Goal: Task Accomplishment & Management: Complete application form

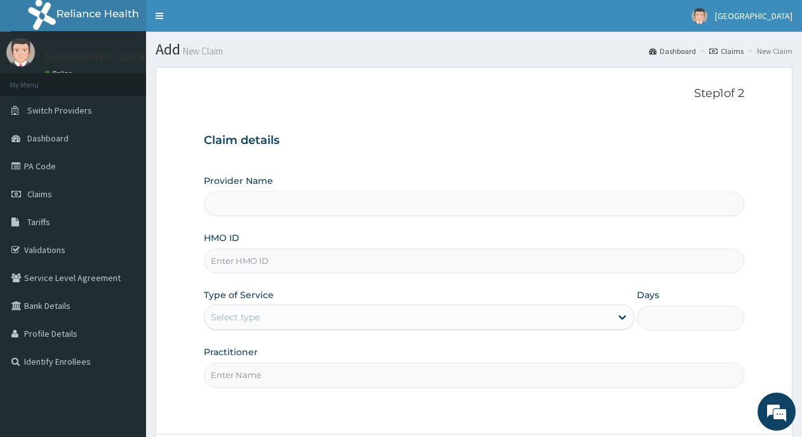
click at [267, 202] on input "Provider Name" at bounding box center [474, 204] width 540 height 25
click at [266, 210] on input "Provider Name" at bounding box center [474, 204] width 540 height 25
click at [233, 201] on input "Provider Name" at bounding box center [474, 204] width 540 height 25
click at [243, 136] on h3 "Claim details" at bounding box center [474, 141] width 540 height 14
click at [267, 206] on input "Provider Name" at bounding box center [474, 204] width 540 height 25
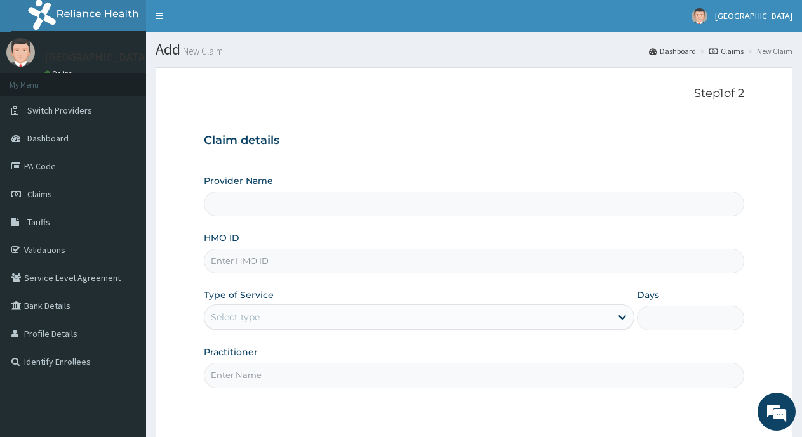
click at [260, 206] on input "Provider Name" at bounding box center [474, 204] width 540 height 25
click at [261, 204] on input "Provider Name" at bounding box center [474, 204] width 540 height 25
click at [260, 264] on input "HMO ID" at bounding box center [474, 261] width 540 height 25
drag, startPoint x: 225, startPoint y: 187, endPoint x: 224, endPoint y: 168, distance: 18.4
click at [225, 186] on label "Provider Name" at bounding box center [238, 181] width 69 height 13
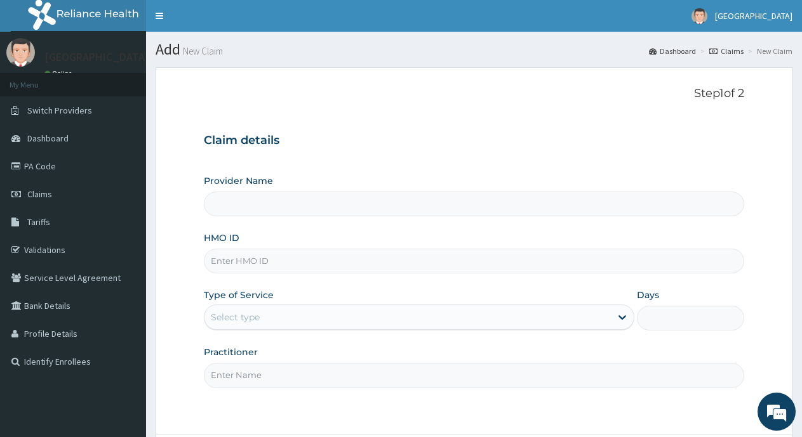
click at [225, 192] on input "Provider Name" at bounding box center [474, 204] width 540 height 25
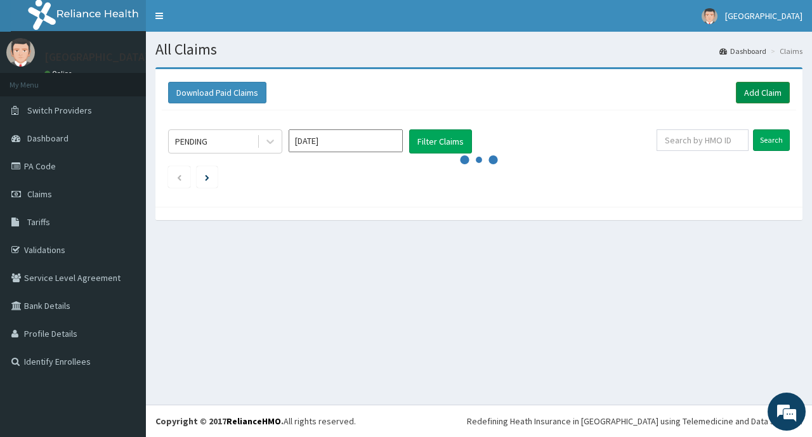
click at [767, 94] on link "Add Claim" at bounding box center [763, 93] width 54 height 22
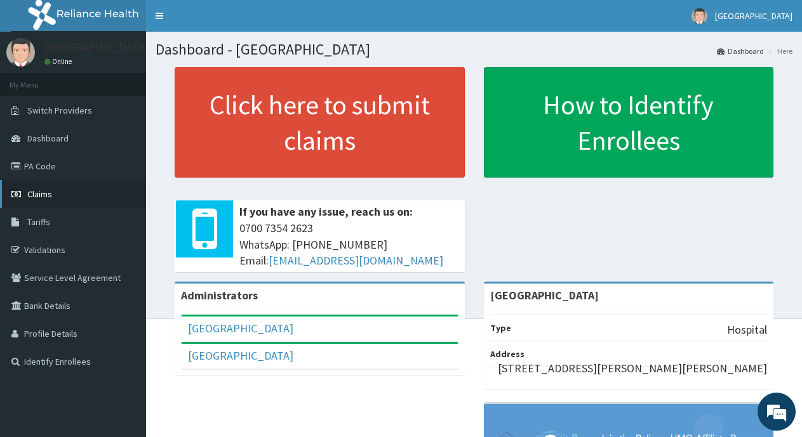
click at [52, 194] on link "Claims" at bounding box center [73, 194] width 146 height 28
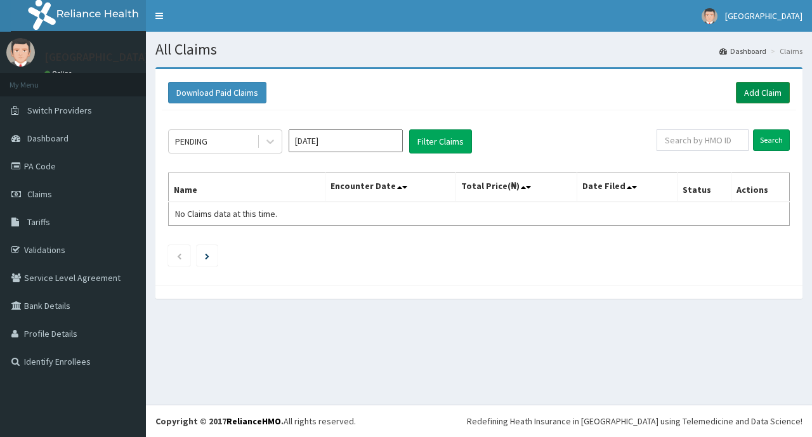
click at [769, 87] on link "Add Claim" at bounding box center [763, 93] width 54 height 22
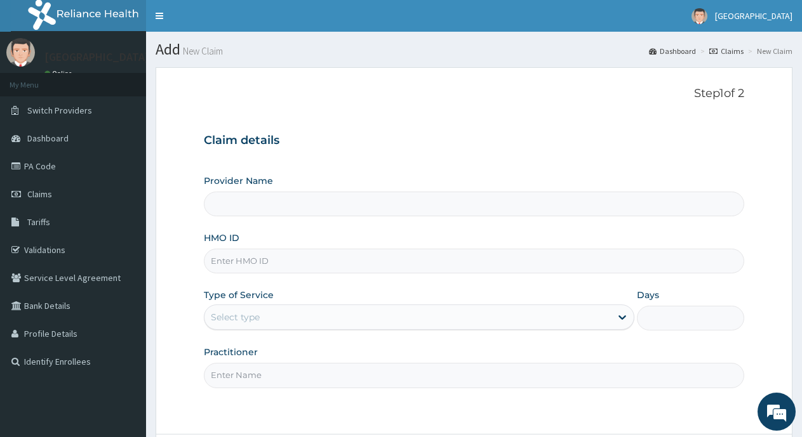
type input "[GEOGRAPHIC_DATA]"
click at [284, 264] on input "HMO ID" at bounding box center [474, 261] width 540 height 25
click at [221, 275] on div "Provider Name Nebula Care Hospital HMO ID Type of Service Select type Days Prac…" at bounding box center [474, 281] width 540 height 213
type input "TDP/10478/A"
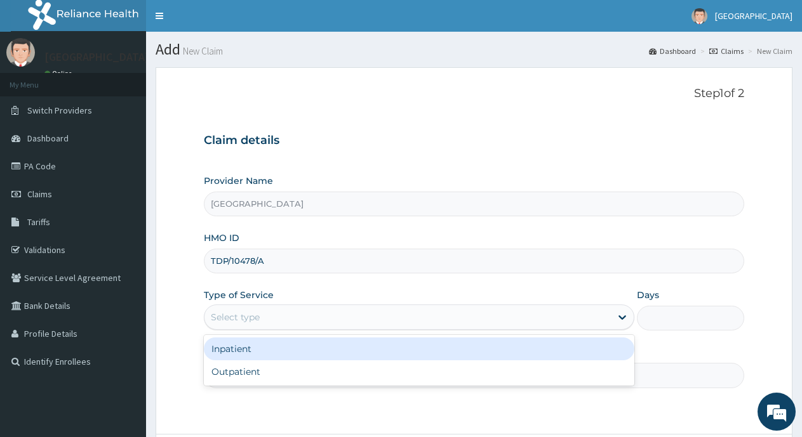
click at [249, 317] on div "Select type" at bounding box center [235, 317] width 49 height 13
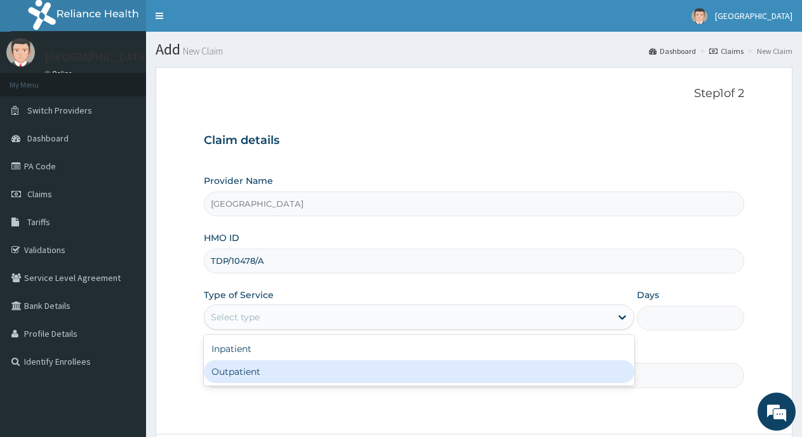
click at [235, 369] on div "Outpatient" at bounding box center [419, 371] width 430 height 23
type input "1"
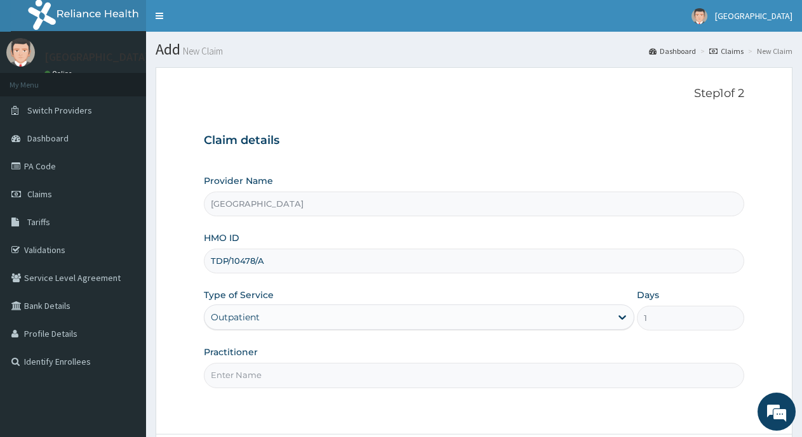
click at [235, 374] on input "Practitioner" at bounding box center [474, 375] width 540 height 25
click at [241, 378] on input "Practitioner" at bounding box center [474, 375] width 540 height 25
click at [229, 377] on input "Practitioner" at bounding box center [474, 375] width 540 height 25
click at [227, 377] on input "Practitioner" at bounding box center [474, 375] width 540 height 25
click at [225, 378] on input "Practitioner" at bounding box center [474, 375] width 540 height 25
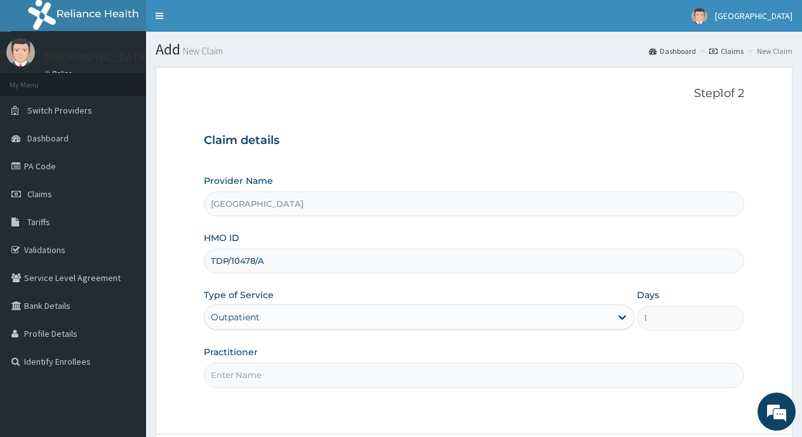
click at [225, 374] on input "Practitioner" at bounding box center [474, 375] width 540 height 25
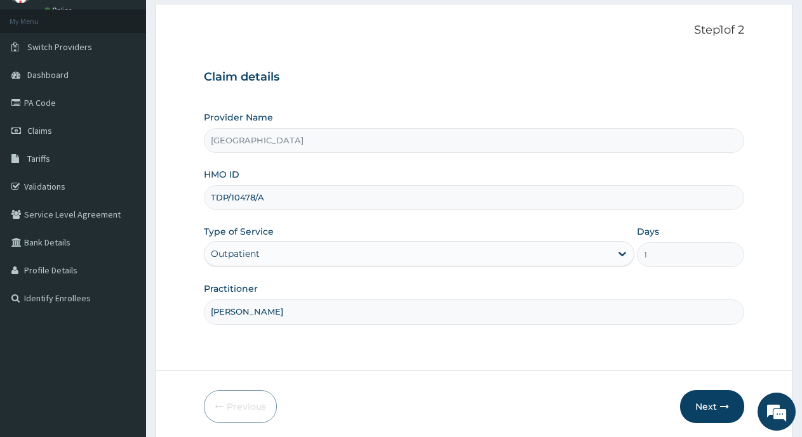
scroll to position [111, 0]
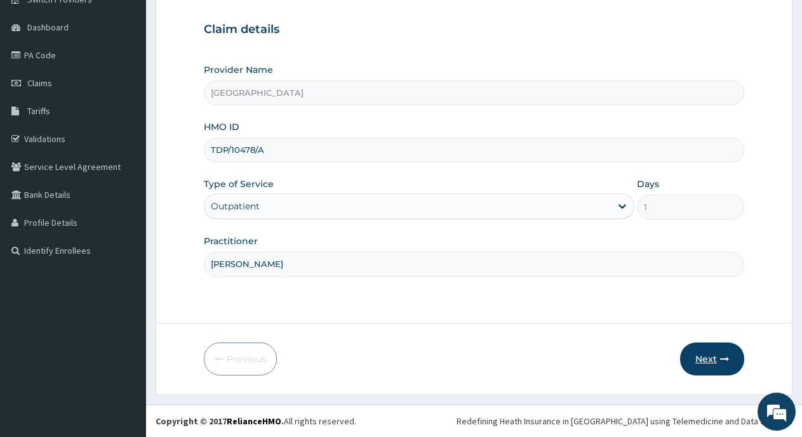
type input "DR EYITAYO"
click at [697, 357] on button "Next" at bounding box center [712, 359] width 64 height 33
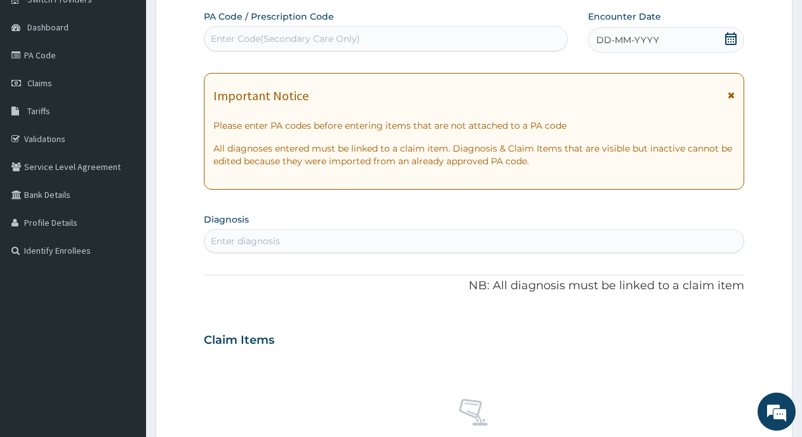
scroll to position [0, 0]
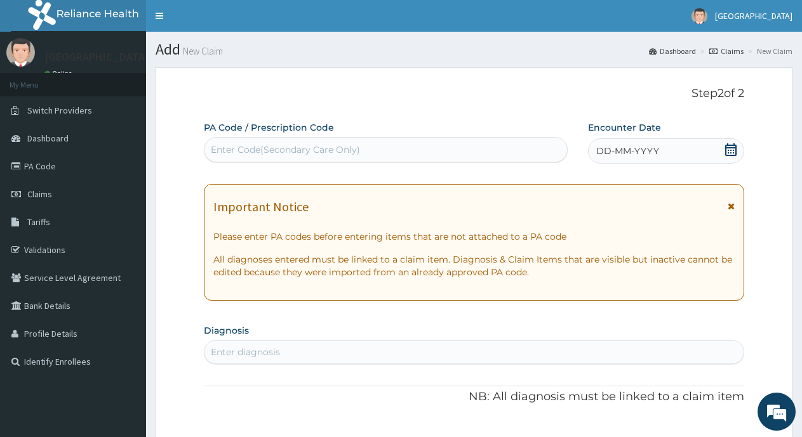
click at [254, 146] on div "Enter Code(Secondary Care Only)" at bounding box center [285, 149] width 149 height 13
click at [639, 152] on span "DD-MM-YYYY" at bounding box center [627, 151] width 63 height 13
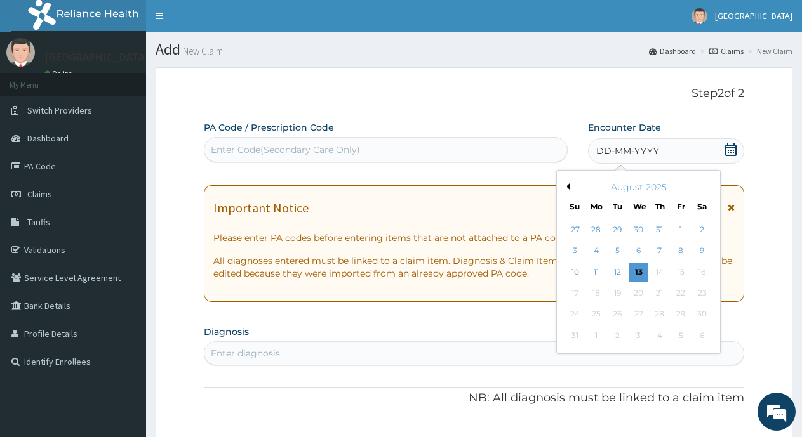
click at [610, 150] on span "DD-MM-YYYY" at bounding box center [627, 151] width 63 height 13
click at [633, 272] on div "13" at bounding box center [638, 272] width 19 height 19
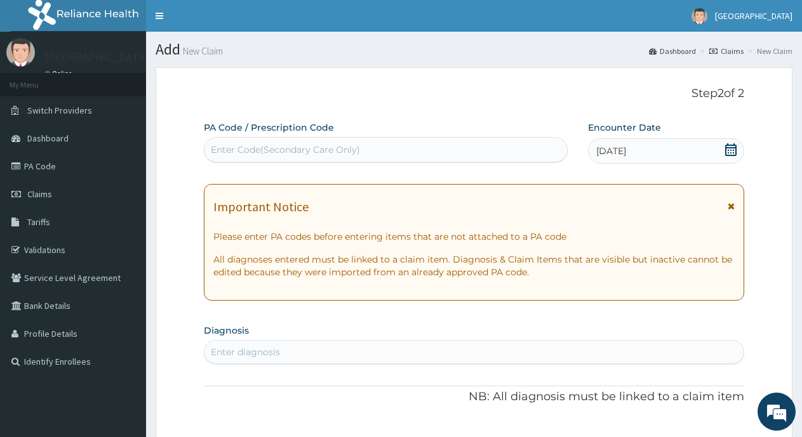
drag, startPoint x: 431, startPoint y: 360, endPoint x: 423, endPoint y: 352, distance: 12.1
click at [430, 355] on div "Enter diagnosis" at bounding box center [473, 352] width 539 height 20
click at [231, 352] on div "Enter diagnosis" at bounding box center [245, 352] width 69 height 13
click at [289, 148] on div "Enter Code(Secondary Care Only)" at bounding box center [285, 149] width 149 height 13
click at [228, 351] on div "Enter diagnosis" at bounding box center [245, 352] width 69 height 13
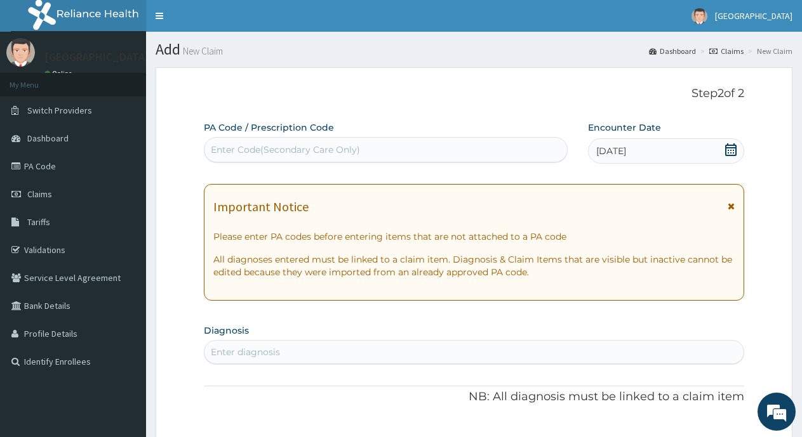
click at [229, 348] on div "Enter diagnosis" at bounding box center [245, 352] width 69 height 13
click at [617, 152] on span "[DATE]" at bounding box center [611, 151] width 30 height 13
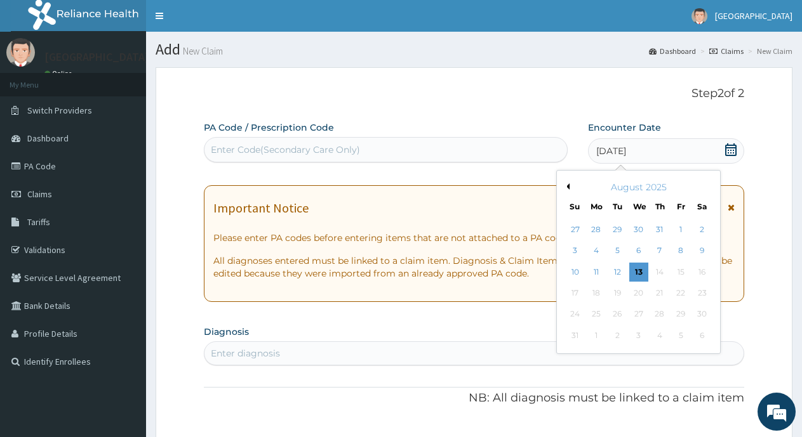
click at [476, 114] on div "Step 2 of 2 PA Code / Prescription Code Enter Code(Secondary Care Only) Encount…" at bounding box center [474, 433] width 540 height 692
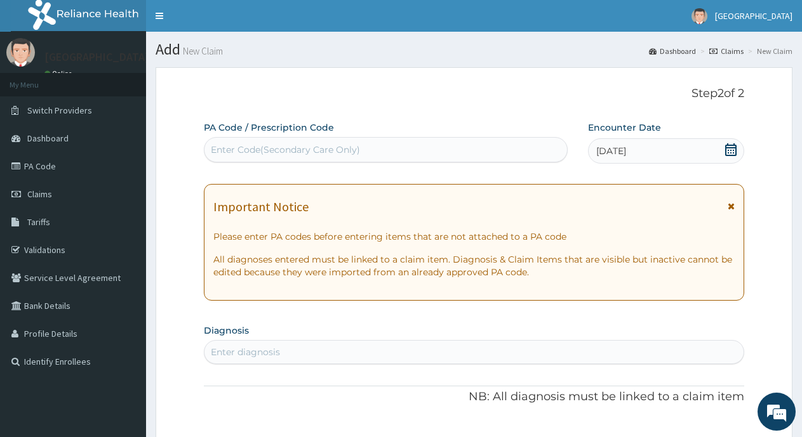
click at [268, 346] on div "Enter diagnosis" at bounding box center [245, 352] width 69 height 13
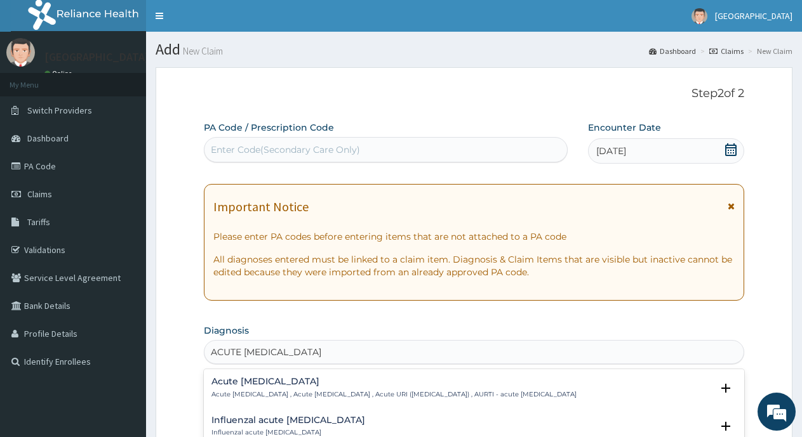
type input "ACUTE UPPER RESPIRATORY INFECTION."
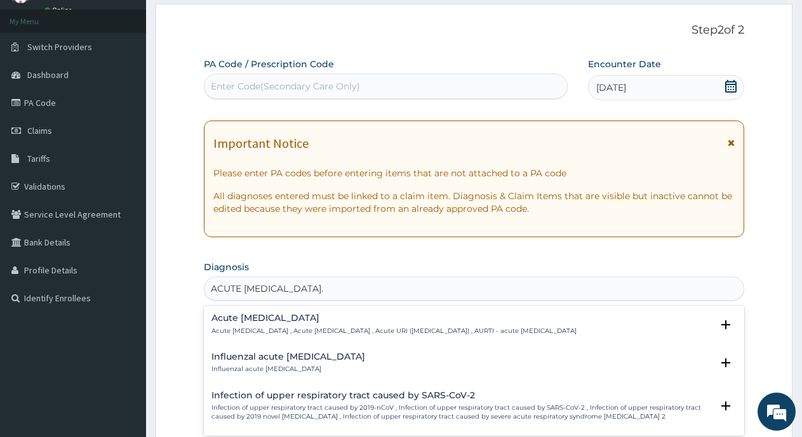
click at [393, 317] on h4 "Acute upper respiratory infection" at bounding box center [393, 318] width 365 height 10
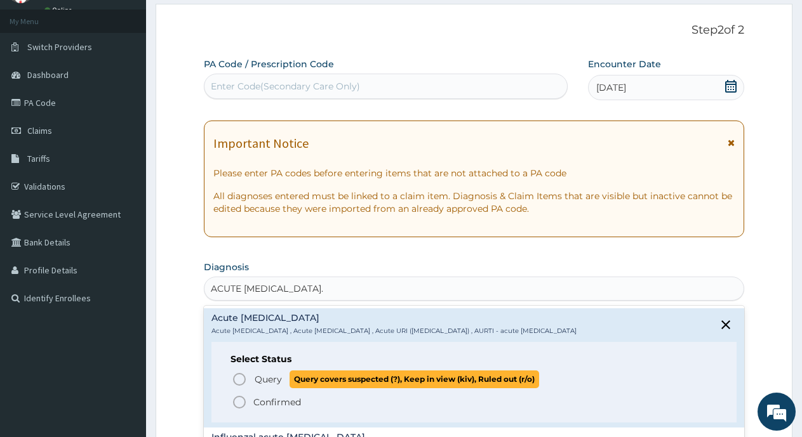
click at [237, 387] on icon "status option query" at bounding box center [239, 379] width 15 height 15
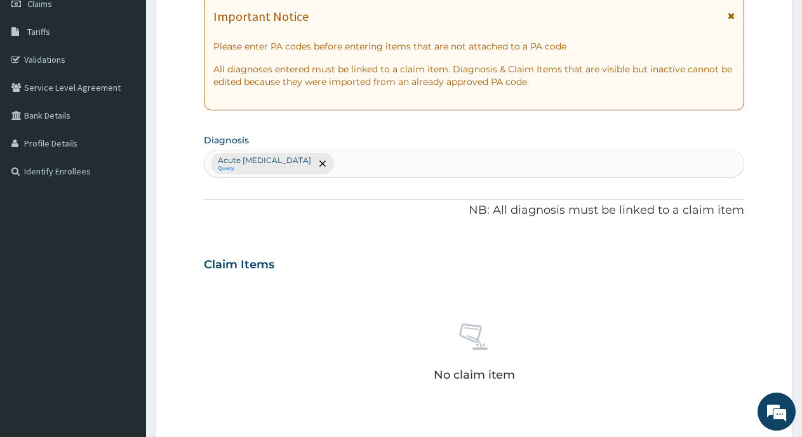
scroll to position [0, 0]
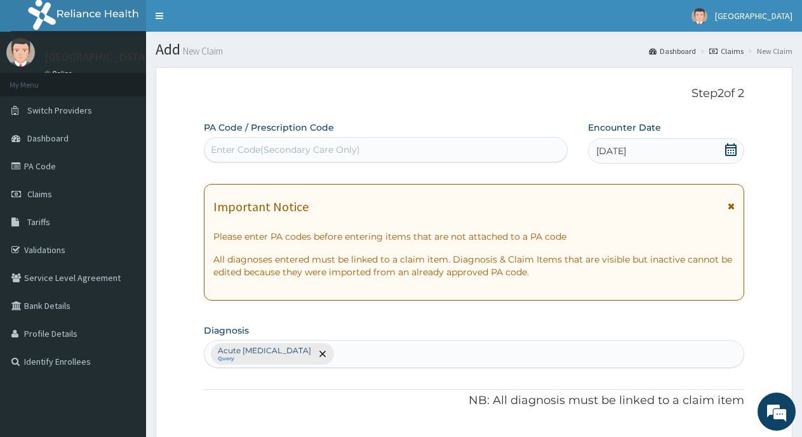
click at [381, 358] on div "Acute upper respiratory infection Query" at bounding box center [473, 354] width 539 height 27
click at [381, 352] on div "Acute upper respiratory infection Query" at bounding box center [473, 354] width 539 height 27
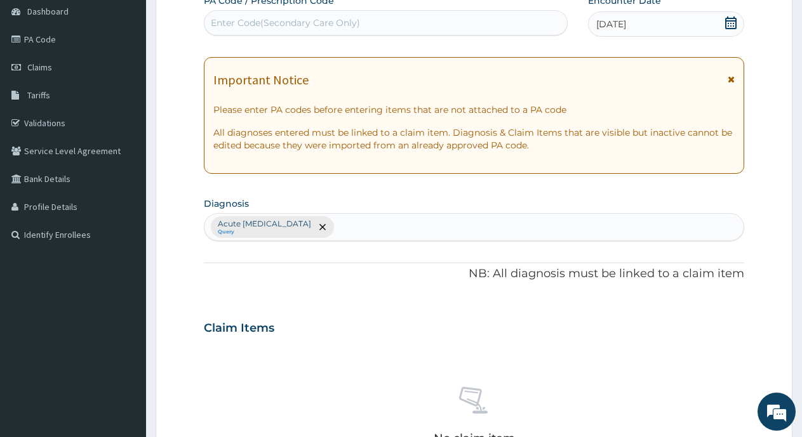
scroll to position [190, 0]
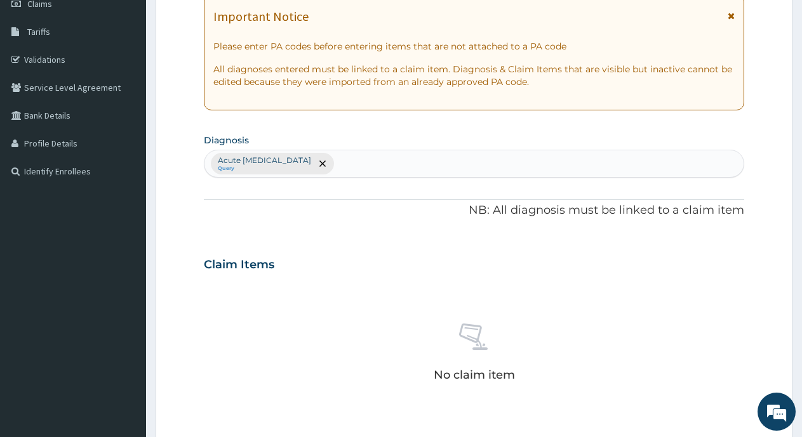
click at [255, 266] on h3 "Claim Items" at bounding box center [239, 265] width 70 height 14
click at [268, 336] on div "No claim item" at bounding box center [474, 355] width 540 height 146
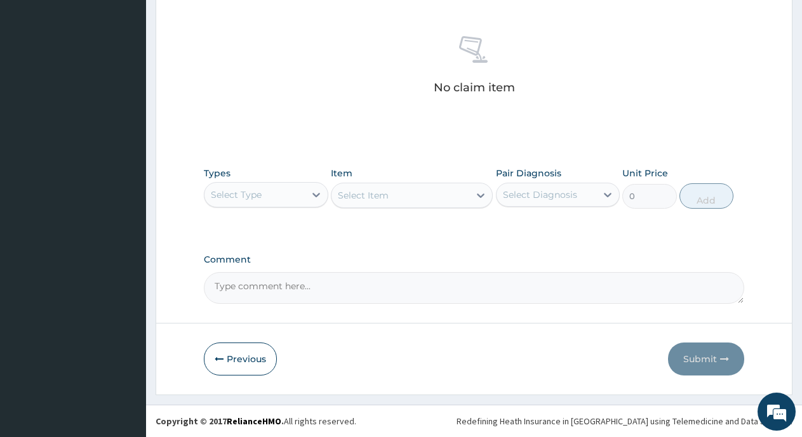
scroll to position [414, 0]
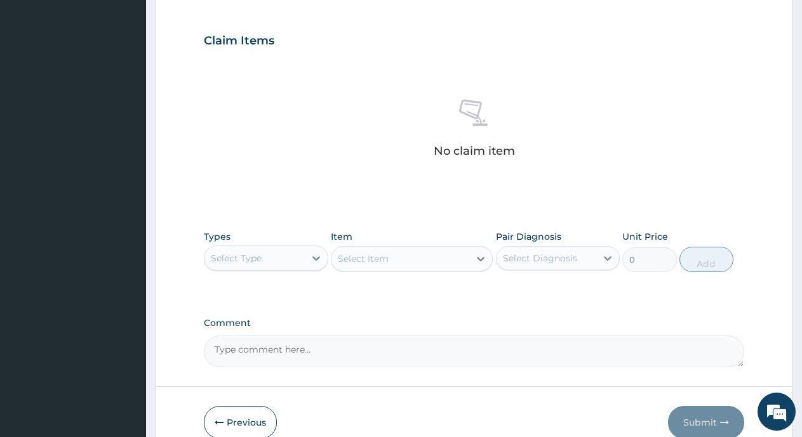
click at [258, 258] on div "Select Type" at bounding box center [236, 258] width 51 height 13
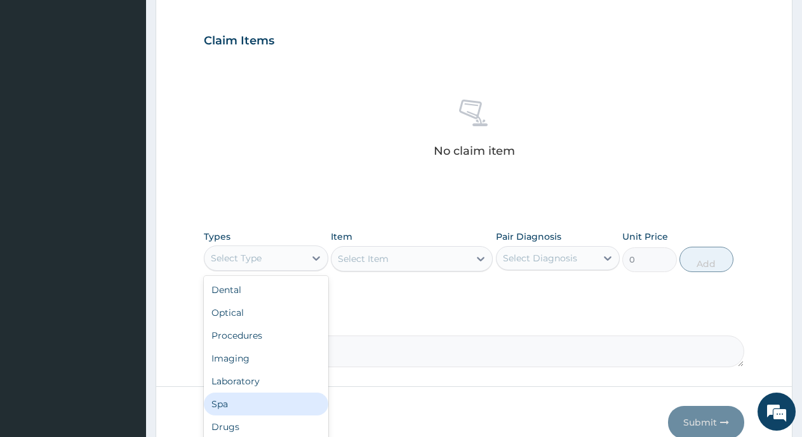
scroll to position [43, 0]
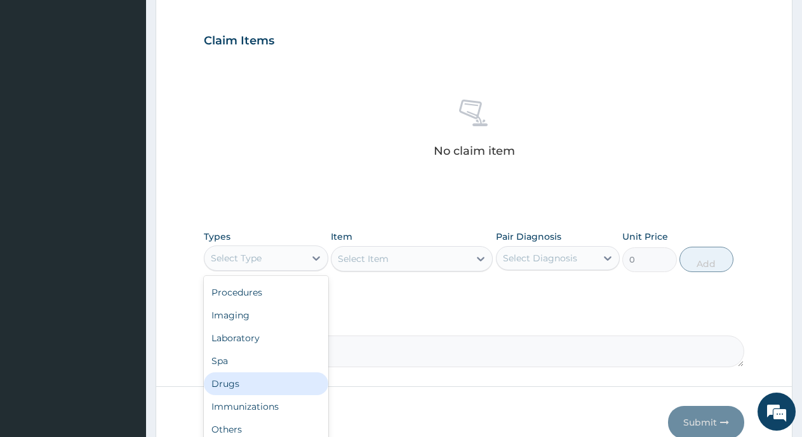
click at [233, 388] on div "Drugs" at bounding box center [266, 384] width 124 height 23
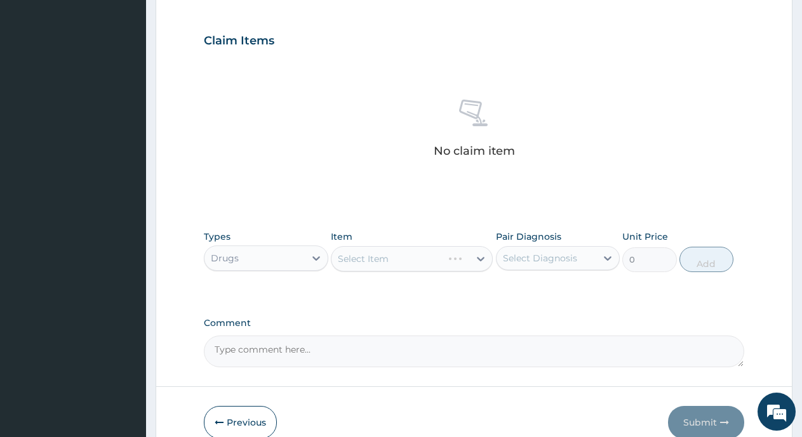
click at [353, 274] on div "Types Drugs Item Select Item Pair Diagnosis Select Diagnosis Unit Price 0 Add" at bounding box center [474, 251] width 540 height 55
click at [357, 265] on div "Select Item" at bounding box center [412, 258] width 162 height 25
click at [357, 261] on div "Select Item" at bounding box center [363, 259] width 51 height 13
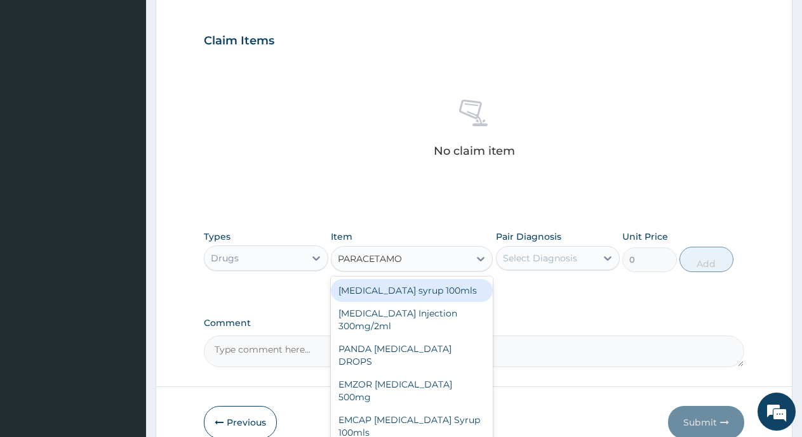
type input "PARACETAMOL"
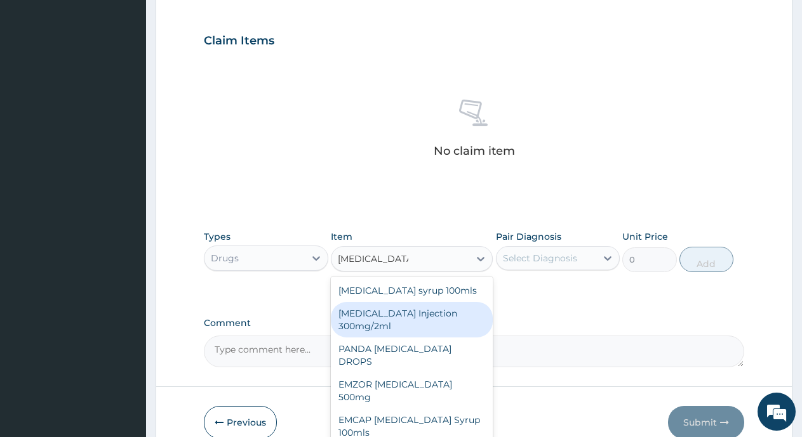
click at [409, 321] on div "PARACETAMOL Injection 300mg/2ml" at bounding box center [412, 320] width 162 height 36
type input "260.15"
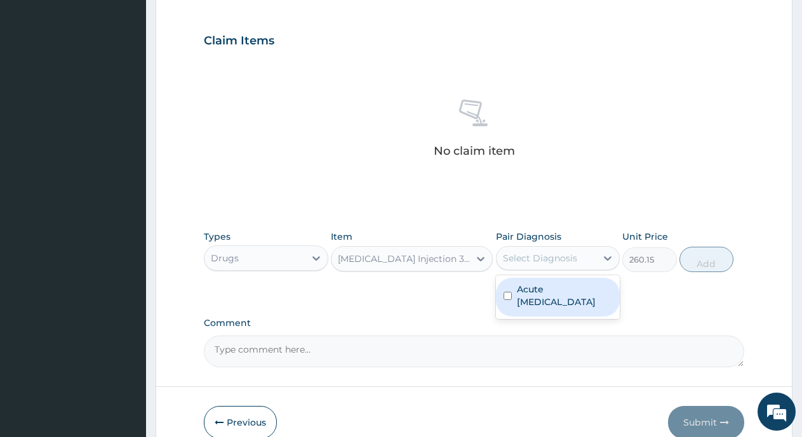
click at [548, 261] on div "Select Diagnosis" at bounding box center [540, 258] width 74 height 13
click at [541, 301] on label "Acute upper respiratory infection" at bounding box center [565, 295] width 96 height 25
checkbox input "true"
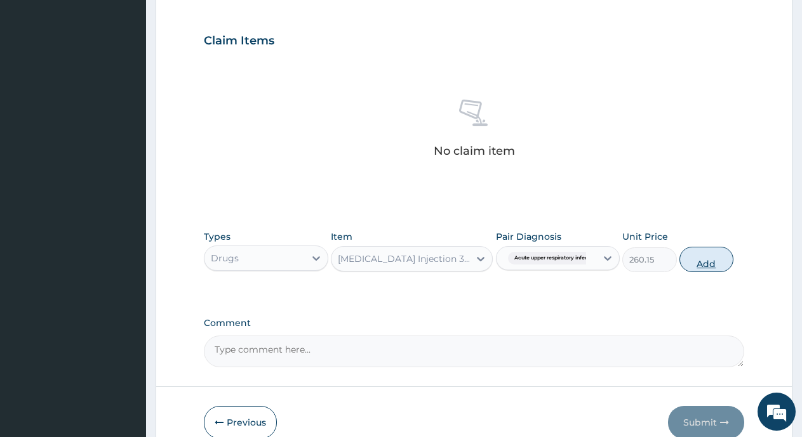
click at [711, 267] on button "Add" at bounding box center [706, 259] width 54 height 25
type input "0"
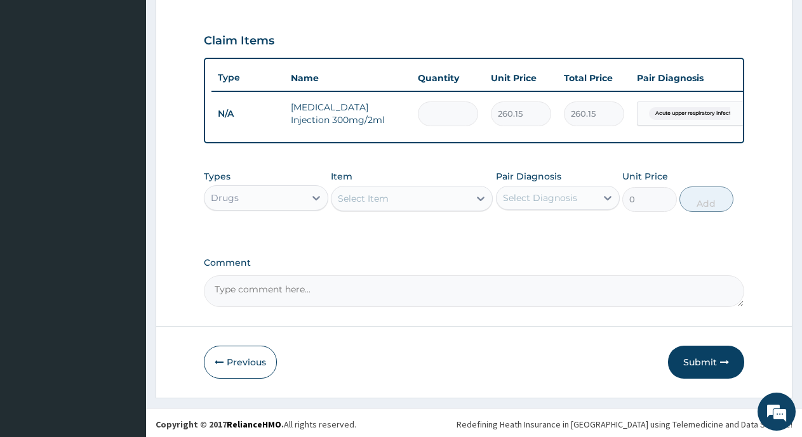
type input "0.00"
type input "2"
type input "520.30"
type input "2"
click at [384, 205] on div "Select Item" at bounding box center [363, 198] width 51 height 13
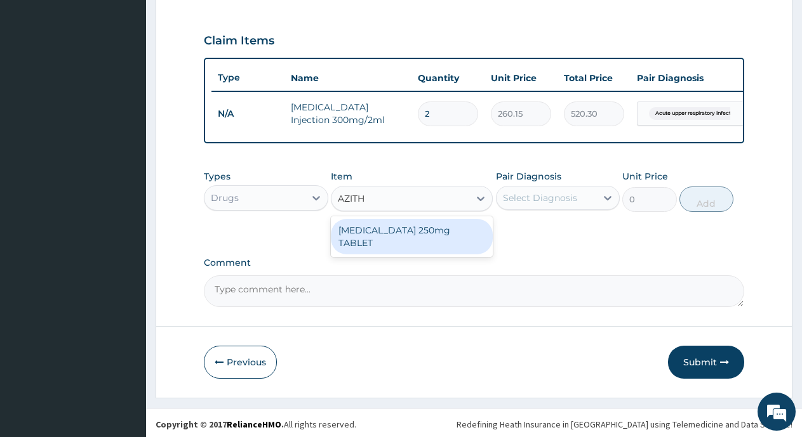
type input "AZITHR"
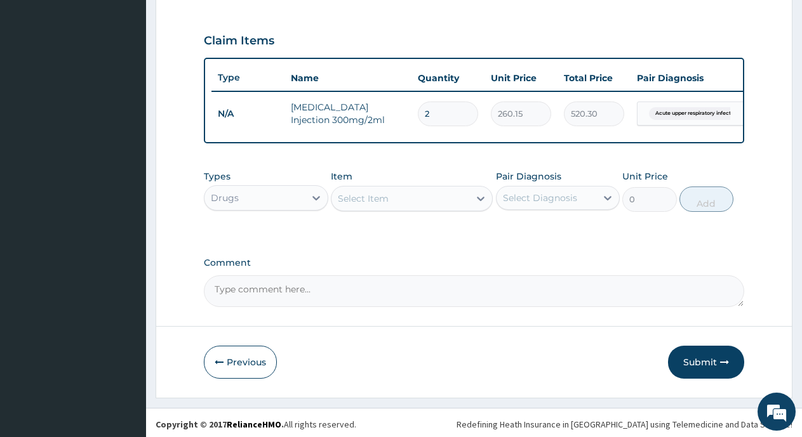
click at [458, 209] on div "Select Item" at bounding box center [400, 198] width 138 height 20
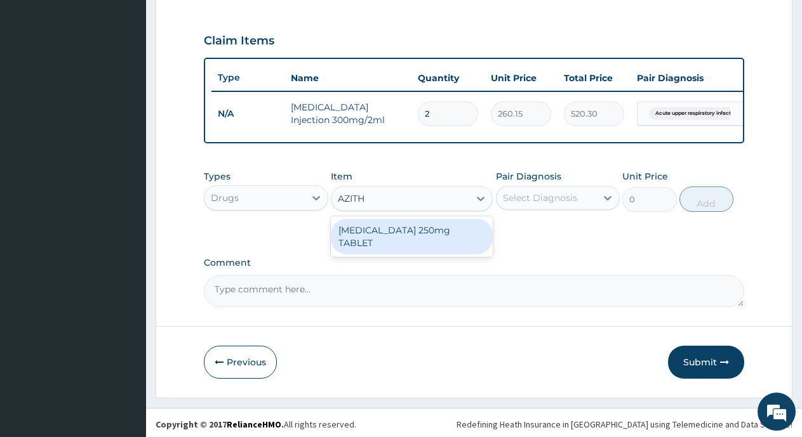
type input "AZITHR"
click at [425, 240] on div "AZITHROMYCIN 250mg TABLET" at bounding box center [412, 237] width 162 height 36
type input "177.375"
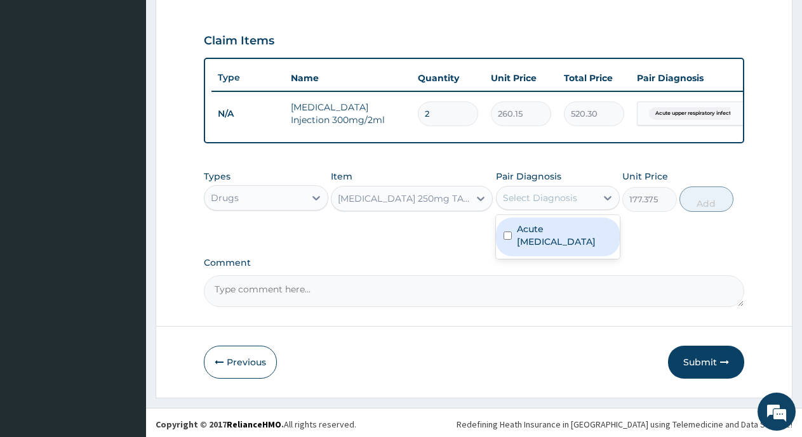
click at [531, 204] on div "Select Diagnosis" at bounding box center [540, 198] width 74 height 13
click at [532, 242] on label "Acute upper respiratory infection" at bounding box center [565, 235] width 96 height 25
checkbox input "true"
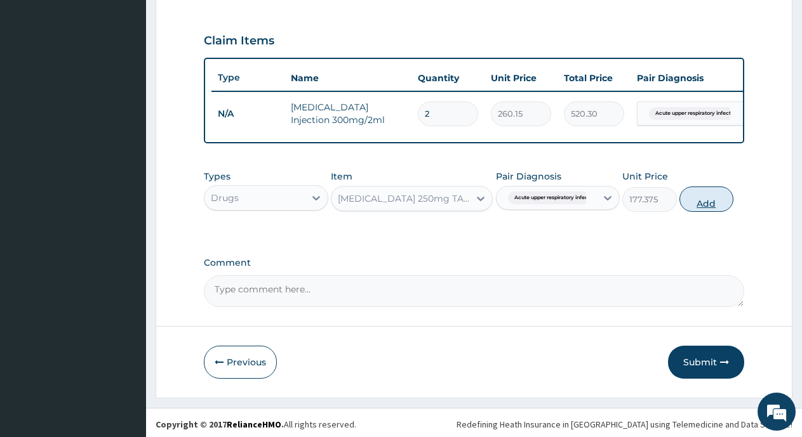
click at [698, 212] on button "Add" at bounding box center [706, 199] width 54 height 25
type input "0"
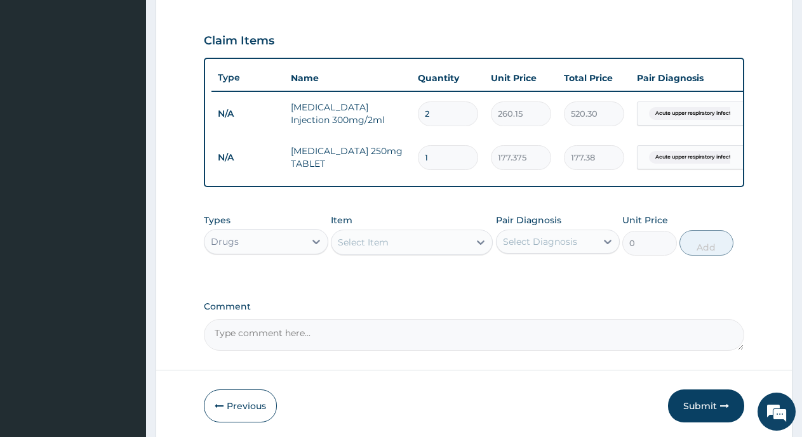
click at [433, 157] on input "1" at bounding box center [448, 157] width 60 height 25
type input "0.00"
type input "3"
type input "532.13"
type input "3"
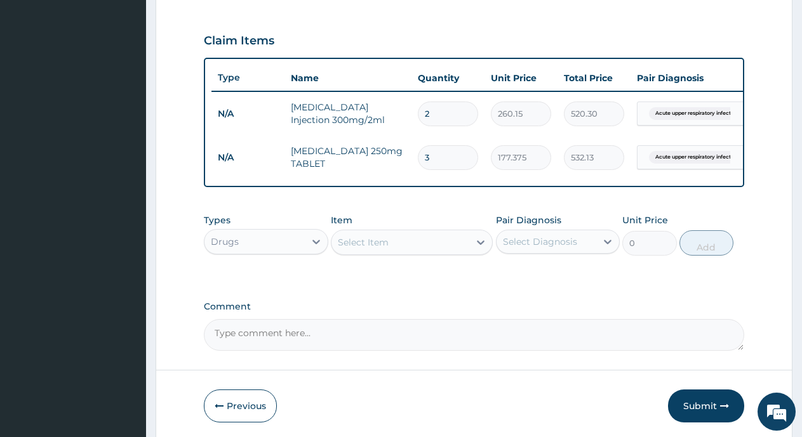
drag, startPoint x: 477, startPoint y: 356, endPoint x: 478, endPoint y: 349, distance: 7.0
click at [478, 349] on textarea "Comment" at bounding box center [474, 335] width 540 height 32
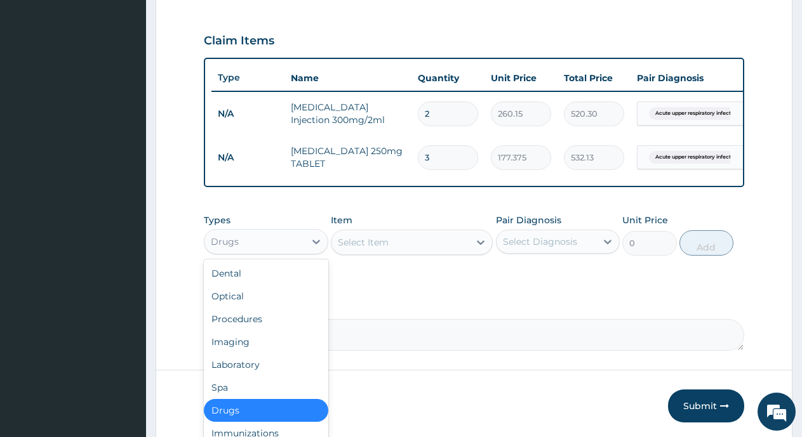
click at [263, 252] on div "Drugs" at bounding box center [254, 242] width 100 height 20
click at [222, 422] on div "Drugs" at bounding box center [266, 410] width 124 height 23
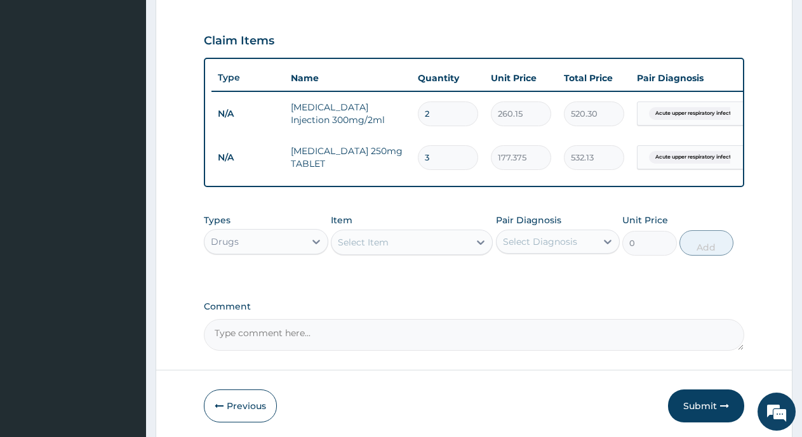
click at [357, 249] on div "Select Item" at bounding box center [363, 242] width 51 height 13
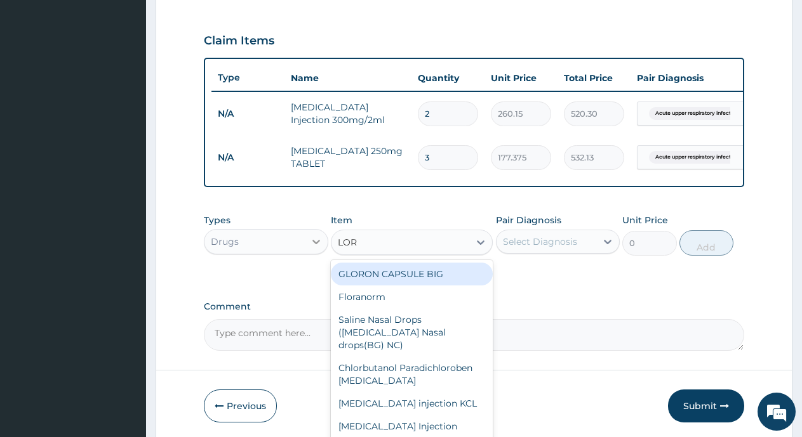
type input "LORA"
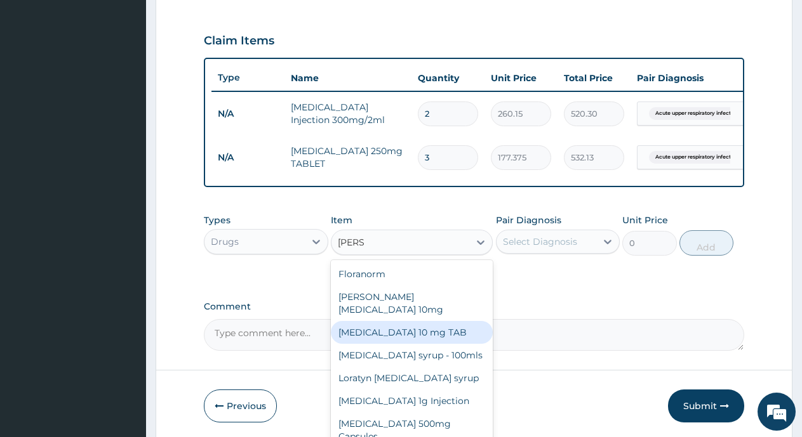
click at [413, 329] on div "LORATADINE 10 mg TAB" at bounding box center [412, 332] width 162 height 23
type input "59.125"
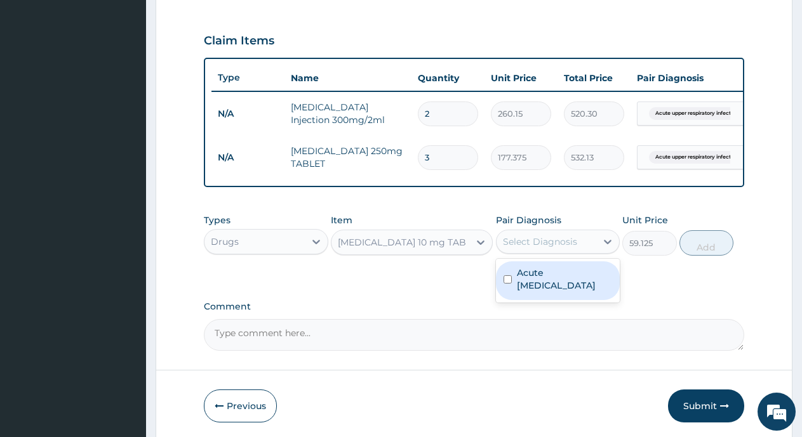
click at [560, 248] on div "Select Diagnosis" at bounding box center [540, 241] width 74 height 13
click at [553, 292] on label "Acute upper respiratory infection" at bounding box center [565, 279] width 96 height 25
checkbox input "true"
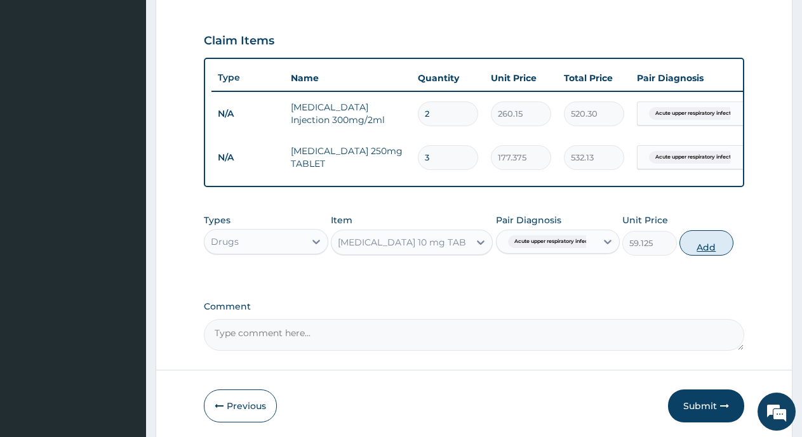
click at [695, 252] on button "Add" at bounding box center [706, 242] width 54 height 25
type input "0"
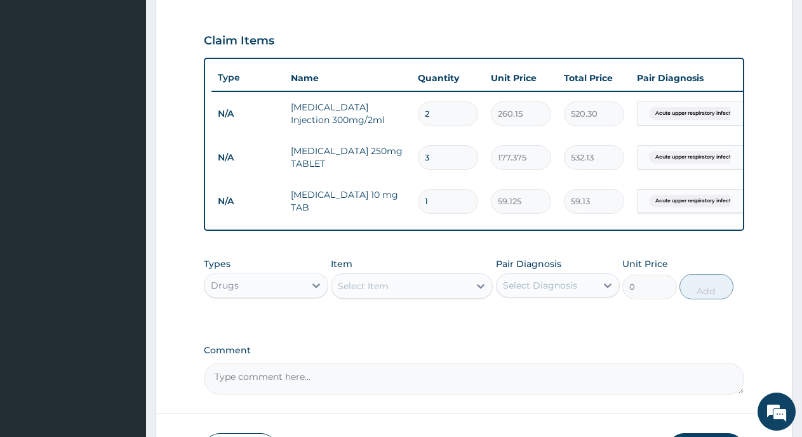
type input "0.00"
type input "5"
type input "295.63"
type input "5"
click at [428, 159] on input "3" at bounding box center [448, 157] width 60 height 25
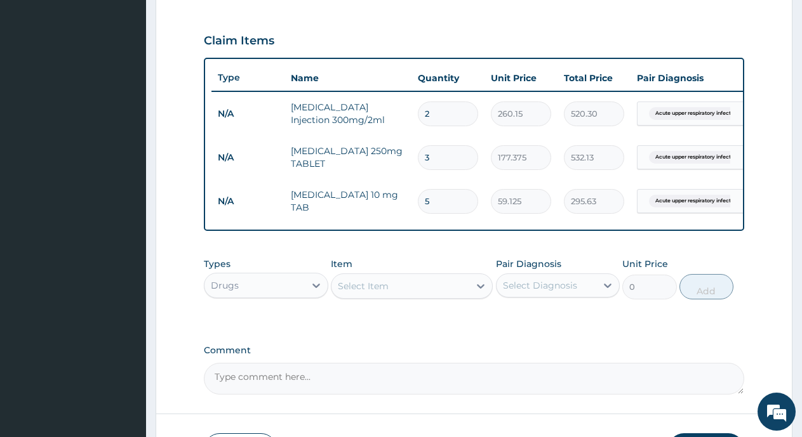
type input "0.00"
type input "6"
type input "1064.25"
type input "6"
click at [425, 261] on div "Types Drugs Item Select Item Pair Diagnosis Select Diagnosis Unit Price 0 Add" at bounding box center [474, 278] width 540 height 55
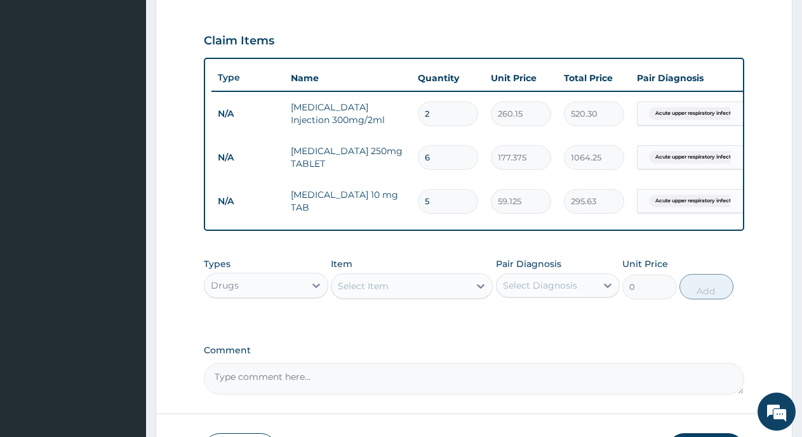
click at [392, 296] on div "Select Item" at bounding box center [400, 286] width 138 height 20
type input "LOTEMP"
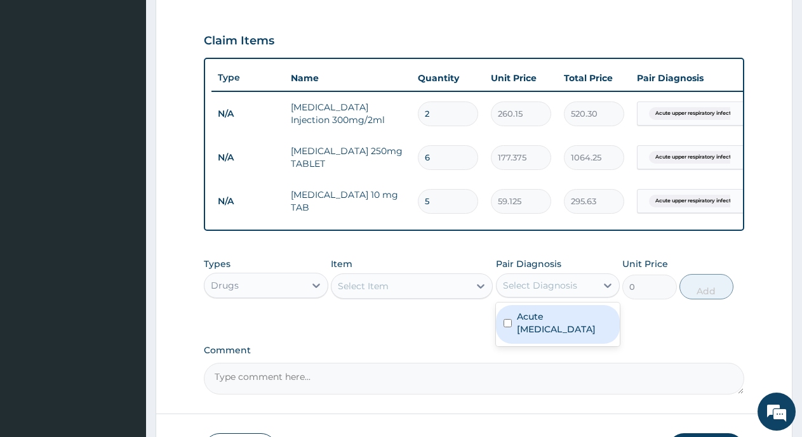
click at [522, 292] on div "Select Diagnosis" at bounding box center [540, 285] width 74 height 13
click at [391, 296] on div "Select Item" at bounding box center [400, 286] width 138 height 20
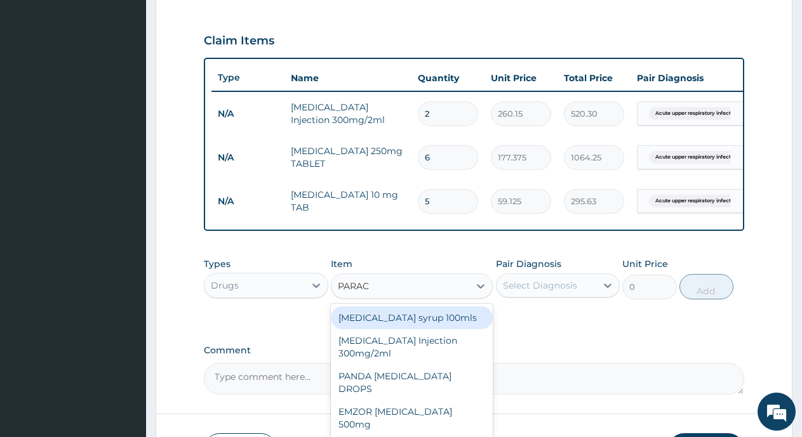
type input "PARACE"
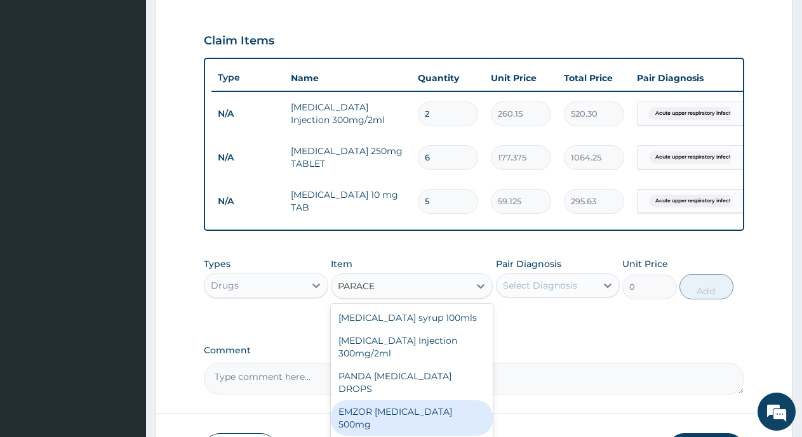
click at [395, 410] on div "EMZOR PARACETAMOL 500mg" at bounding box center [412, 418] width 162 height 36
type input "23.65"
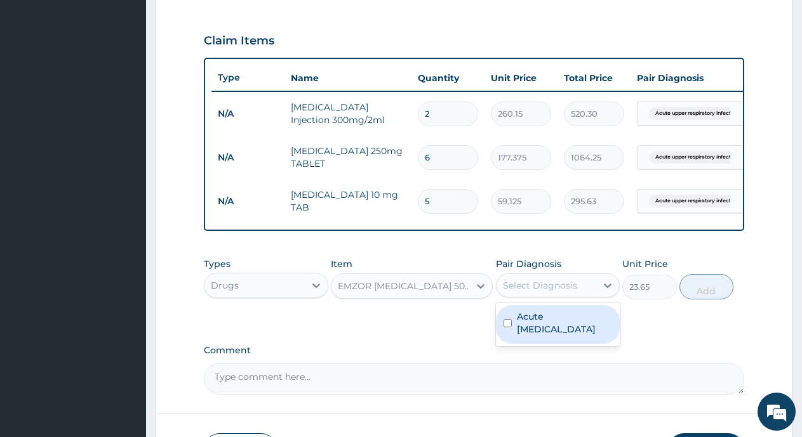
click at [527, 292] on div "Select Diagnosis" at bounding box center [540, 285] width 74 height 13
click at [538, 331] on label "Acute upper respiratory infection" at bounding box center [565, 322] width 96 height 25
checkbox input "true"
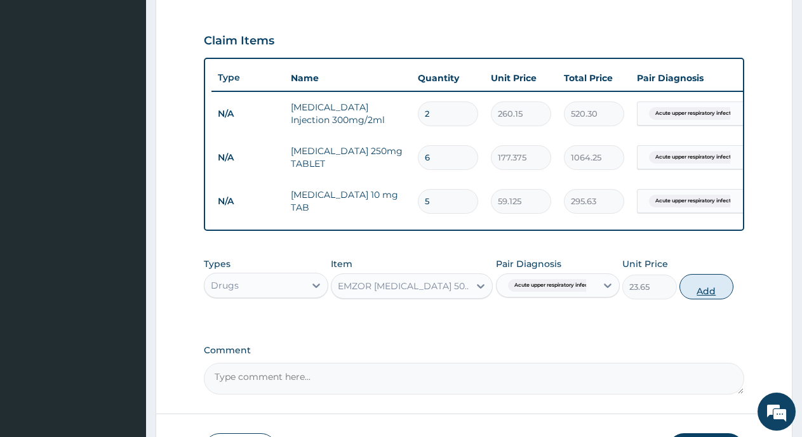
click at [703, 294] on button "Add" at bounding box center [706, 286] width 54 height 25
type input "0"
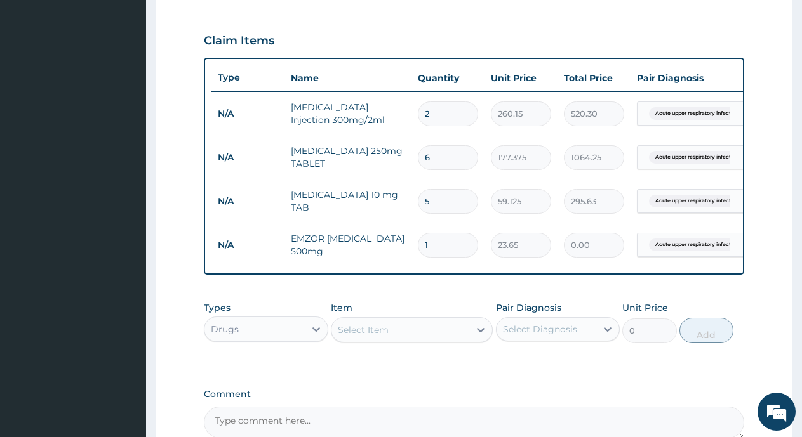
type input "0.00"
type input "3"
type input "70.95"
type input "30"
type input "709.50"
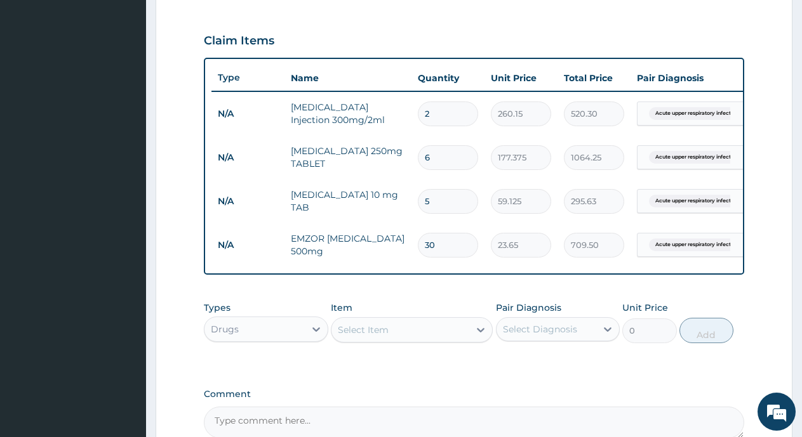
type input "30"
click at [370, 333] on div "Select Item" at bounding box center [400, 330] width 138 height 20
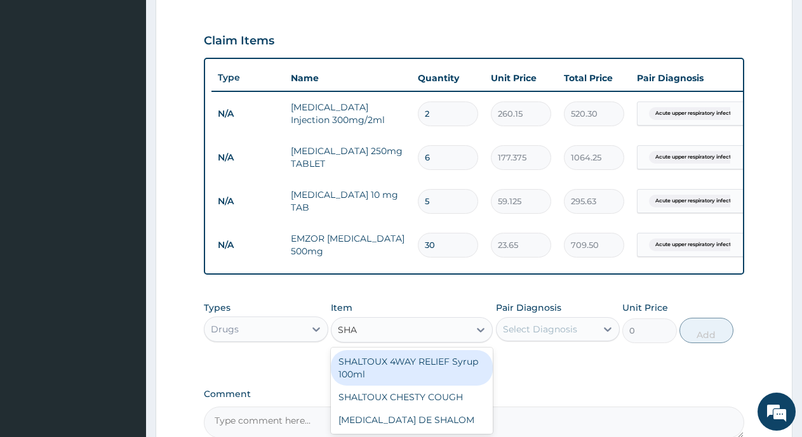
type input "SHAL"
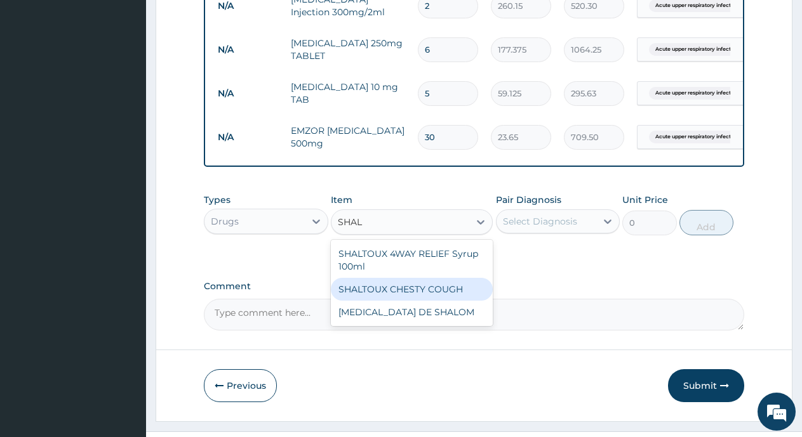
scroll to position [521, 0]
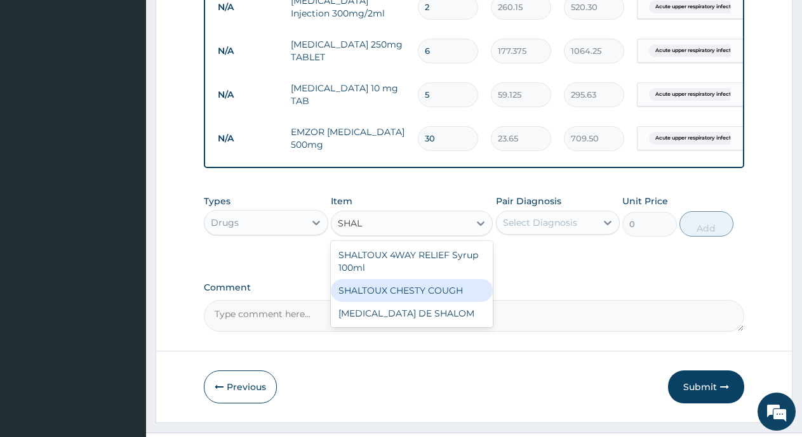
drag, startPoint x: 376, startPoint y: 274, endPoint x: 386, endPoint y: 303, distance: 30.7
click at [386, 303] on div "SHALTOUX 4WAY RELIEF Syrup 100ml SHALTOUX CHESTY COUGH NITROFURANTOIN DE SHALOM" at bounding box center [412, 284] width 162 height 86
click at [386, 302] on div "SHALTOUX CHESTY COUGH" at bounding box center [412, 290] width 162 height 23
type input "1419"
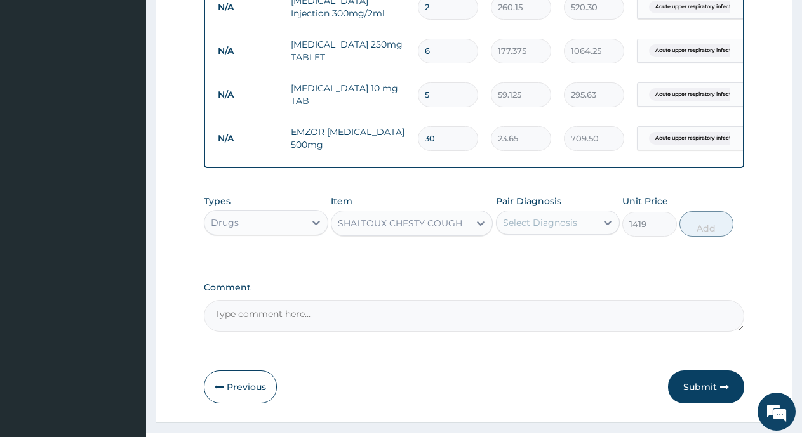
click at [428, 234] on div "SHALTOUX CHESTY COUGH" at bounding box center [400, 223] width 138 height 20
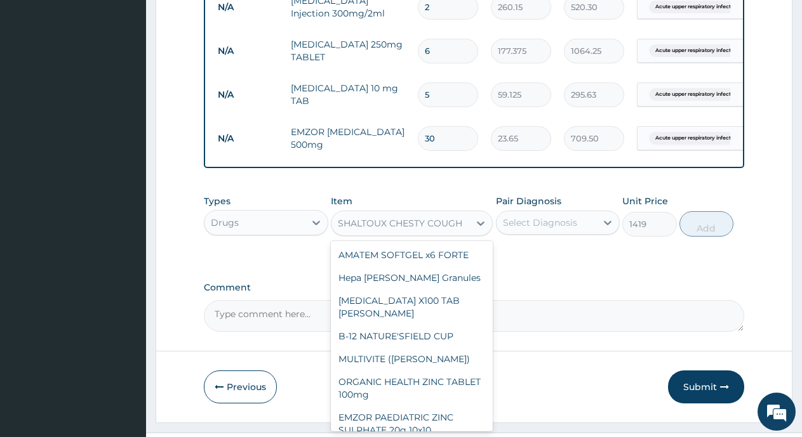
scroll to position [5755, 0]
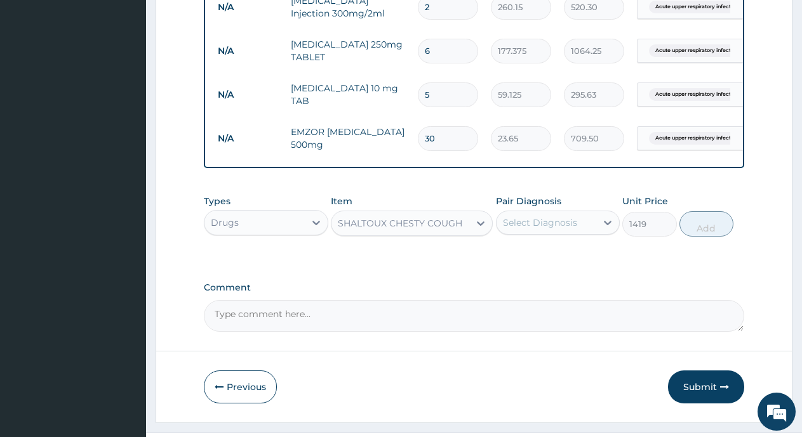
click at [409, 230] on div "SHALTOUX CHESTY COUGH" at bounding box center [400, 223] width 124 height 13
click at [428, 230] on div "SHALTOUX CHESTY COUGH" at bounding box center [400, 223] width 124 height 13
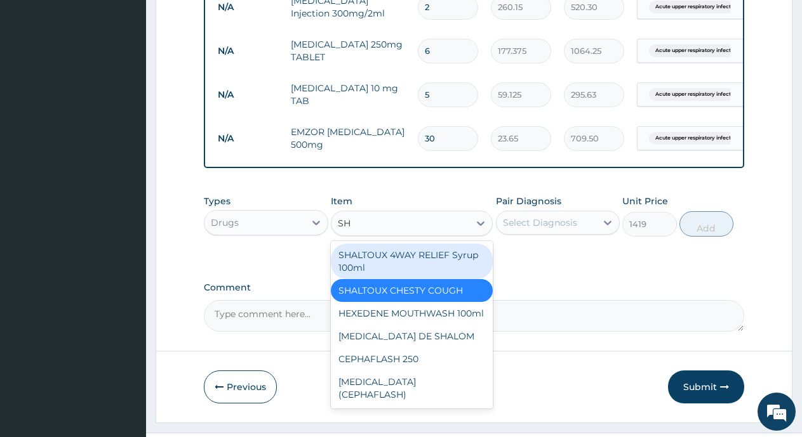
scroll to position [0, 0]
type input "SHA"
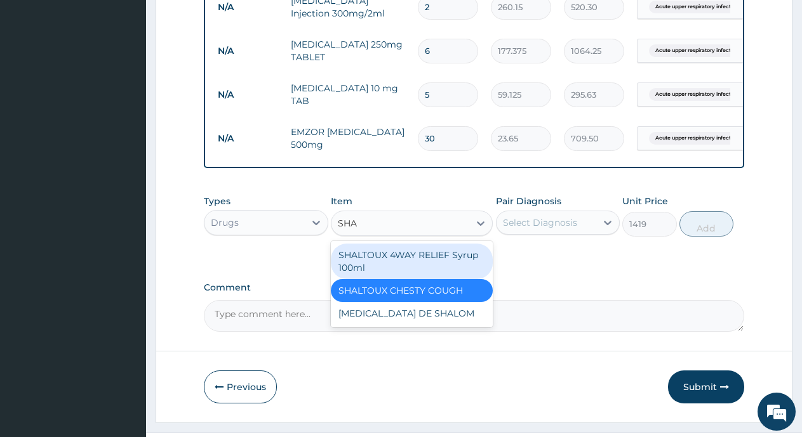
click at [428, 268] on div "SHALTOUX 4WAY RELIEF Syrup 100ml" at bounding box center [412, 262] width 162 height 36
type input "827.75"
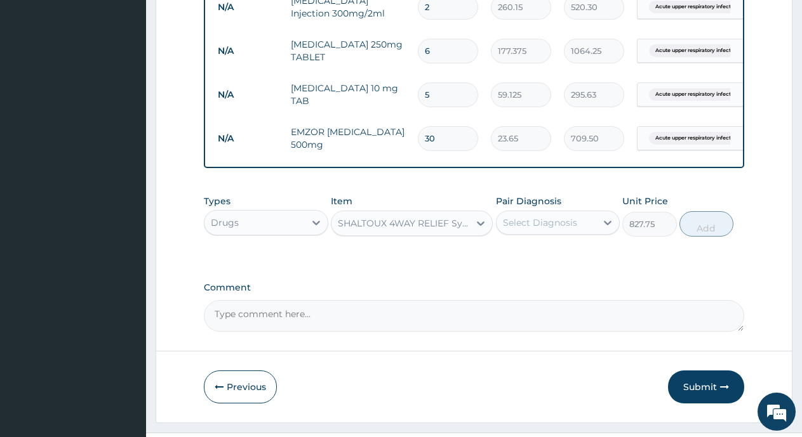
click at [411, 230] on div "SHALTOUX 4WAY RELIEF Syrup 100ml" at bounding box center [404, 223] width 133 height 13
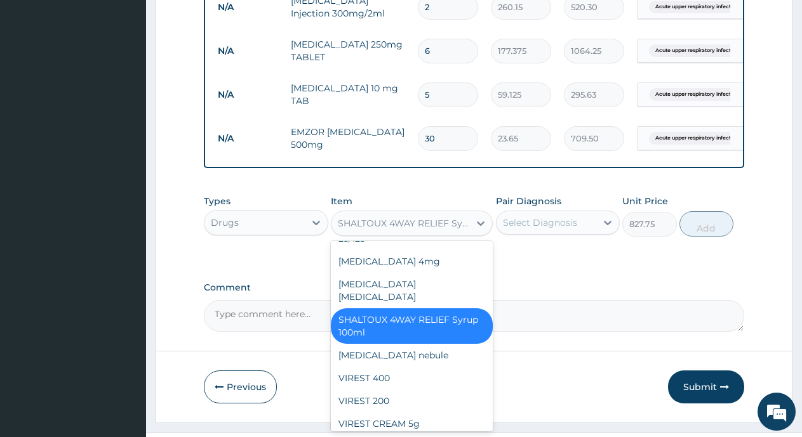
scroll to position [5388, 0]
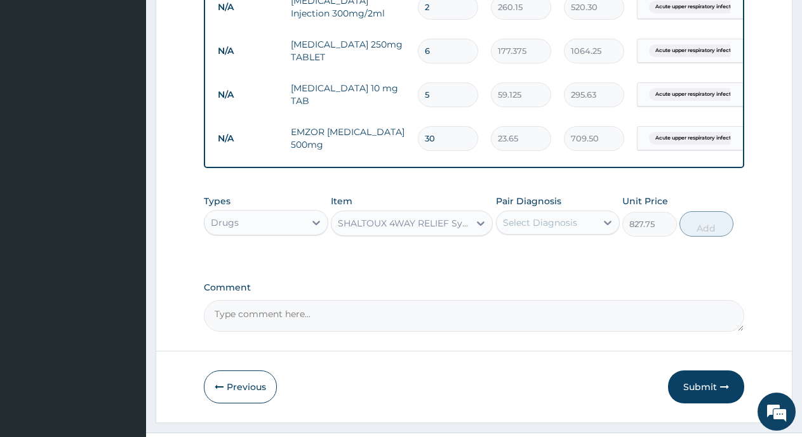
click at [357, 230] on div "SHALTOUX 4WAY RELIEF Syrup 100ml" at bounding box center [404, 223] width 133 height 13
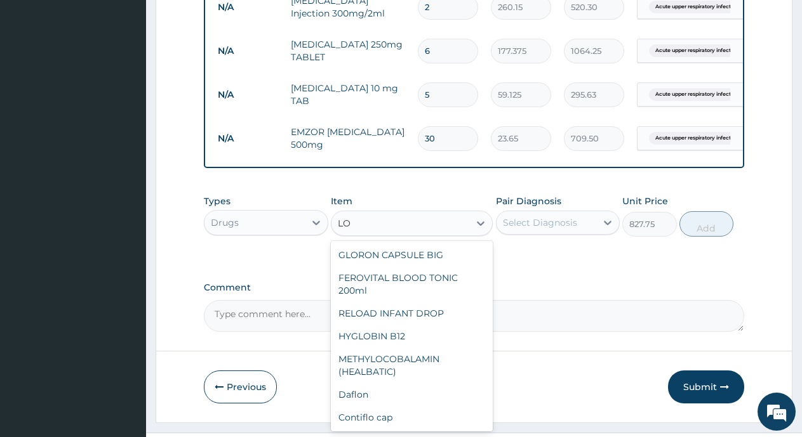
type input "L"
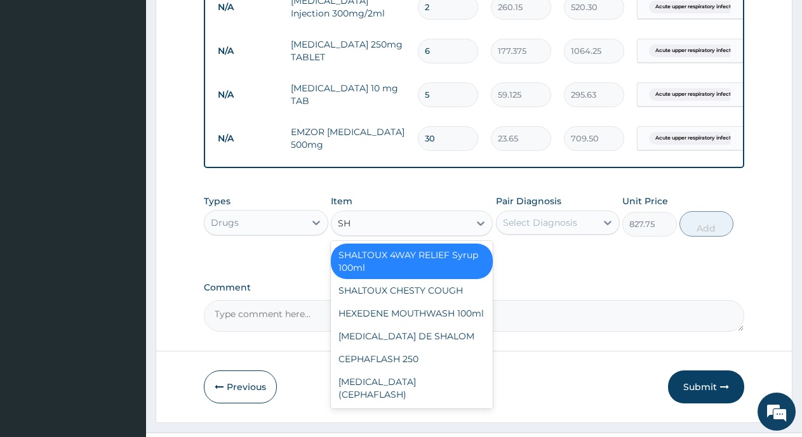
type input "SHA"
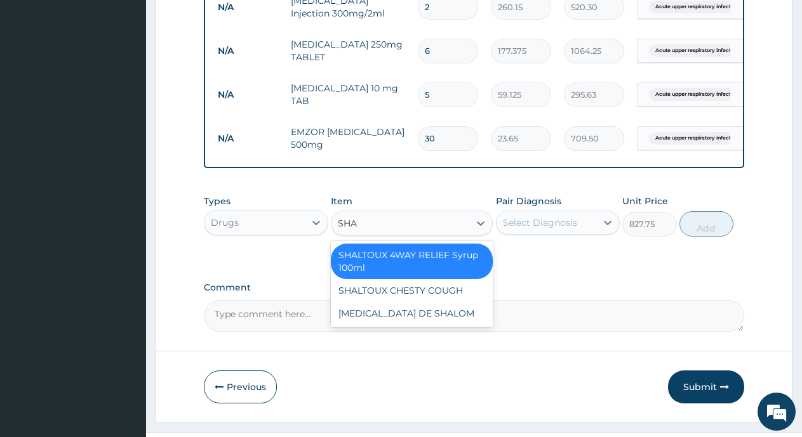
click at [400, 273] on div "SHALTOUX 4WAY RELIEF Syrup 100ml" at bounding box center [412, 262] width 162 height 36
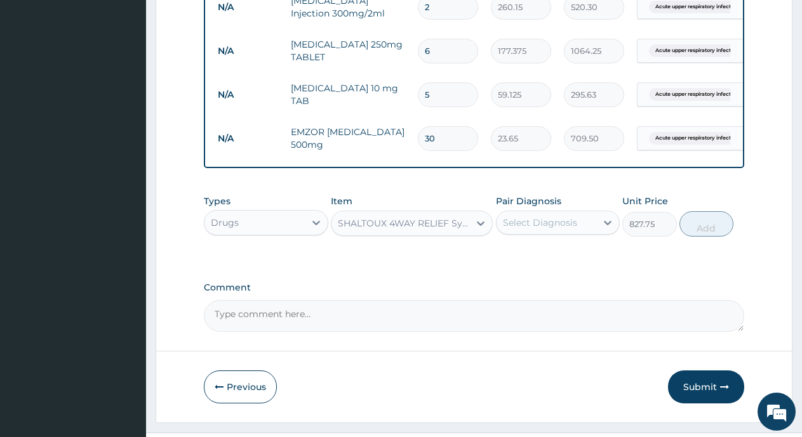
click at [433, 230] on div "SHALTOUX 4WAY RELIEF Syrup 100ml" at bounding box center [404, 223] width 133 height 13
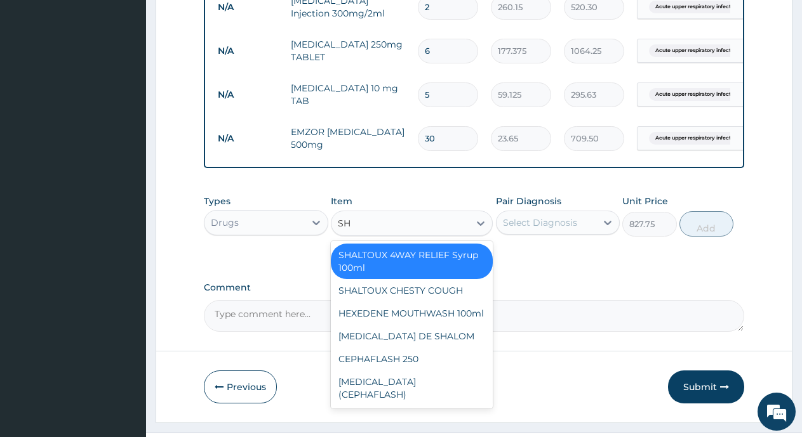
scroll to position [0, 0]
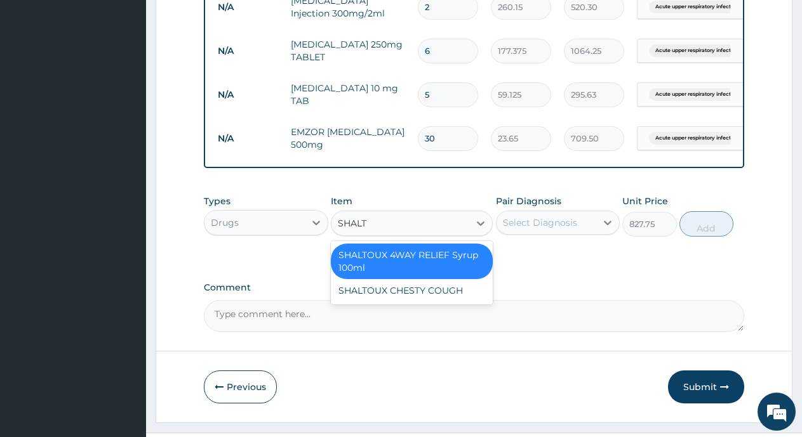
type input "SHALTO"
click at [392, 302] on div "SHALTOUX CHESTY COUGH" at bounding box center [412, 290] width 162 height 23
type input "1419"
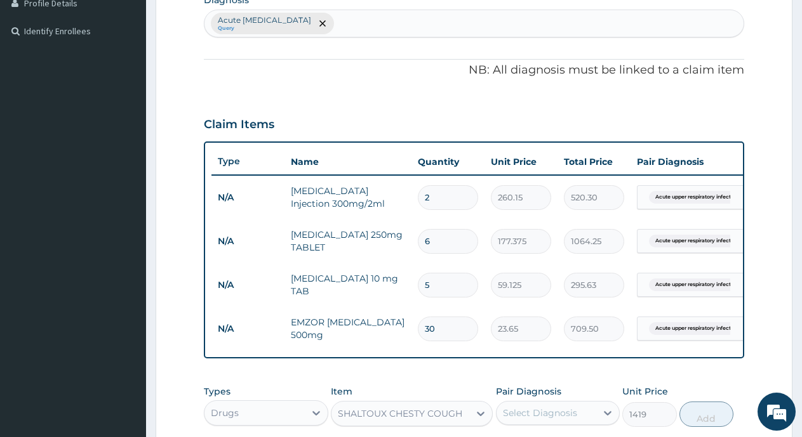
scroll to position [521, 0]
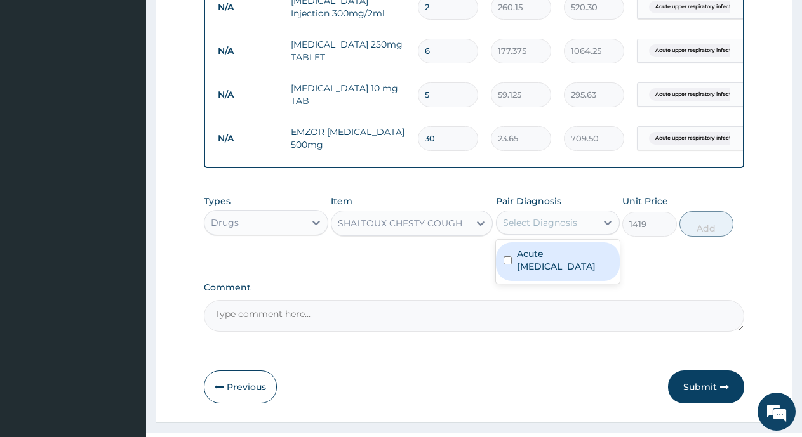
click at [548, 229] on div "Select Diagnosis" at bounding box center [540, 222] width 74 height 13
click at [544, 263] on label "Acute upper respiratory infection" at bounding box center [565, 259] width 96 height 25
checkbox input "true"
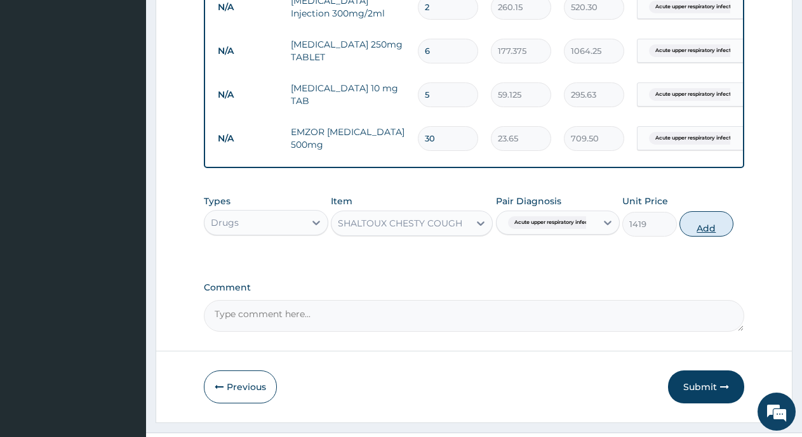
click at [704, 232] on button "Add" at bounding box center [706, 223] width 54 height 25
type input "0"
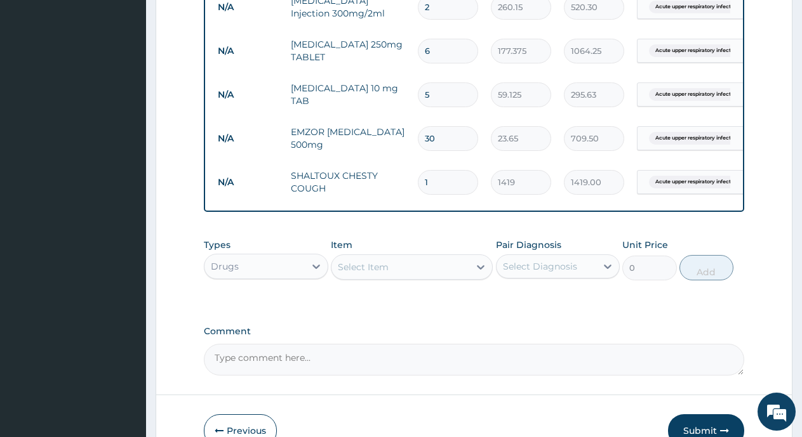
click at [377, 274] on div "Select Item" at bounding box center [363, 267] width 51 height 13
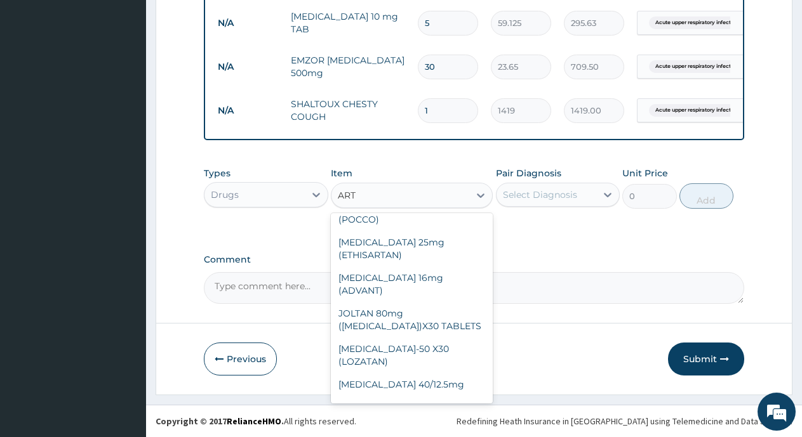
scroll to position [746, 0]
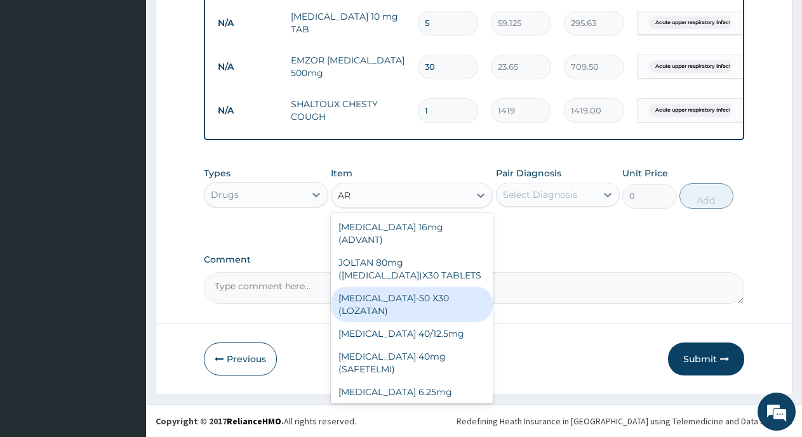
type input "A"
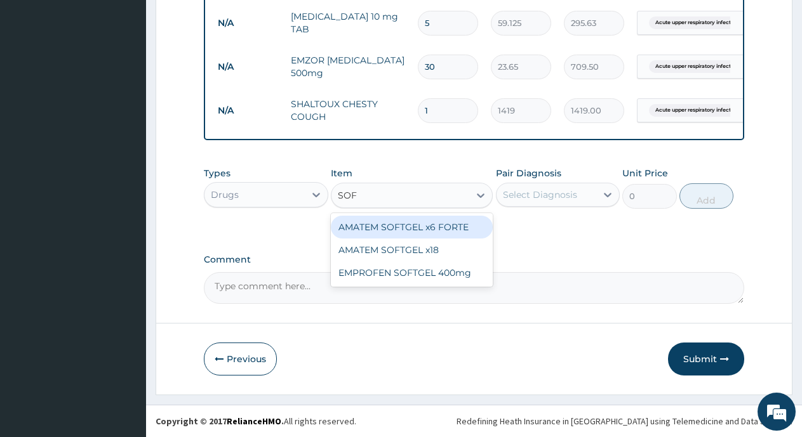
scroll to position [0, 0]
type input "SOFT"
click at [402, 236] on div "AMATEM SOFTGEL x6 FORTE" at bounding box center [412, 227] width 162 height 23
type input "473"
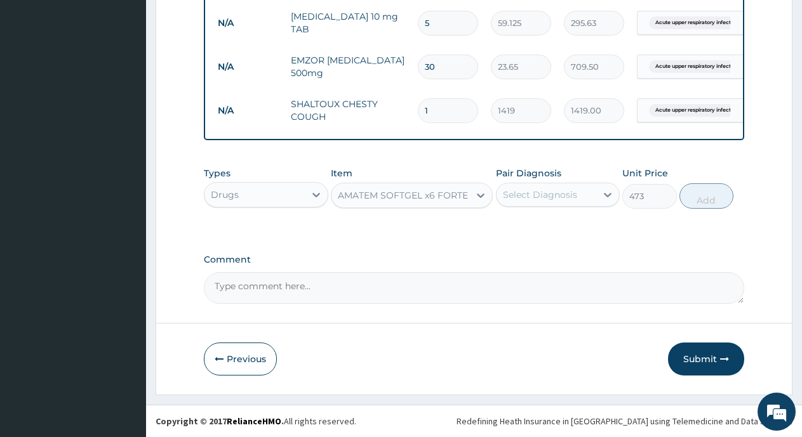
click at [390, 199] on div "AMATEM SOFTGEL x6 FORTE" at bounding box center [403, 195] width 130 height 13
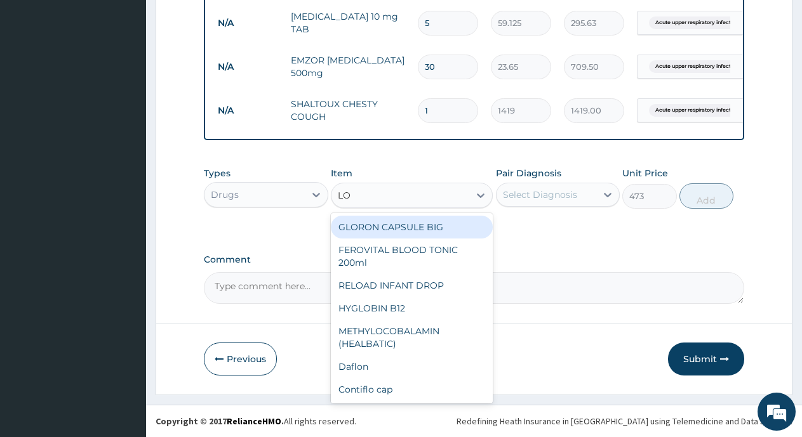
type input "LON"
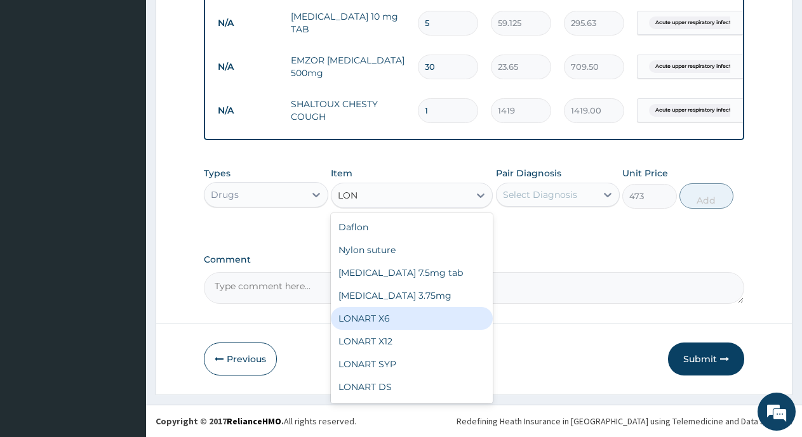
click at [379, 330] on div "LONART X6" at bounding box center [412, 318] width 162 height 23
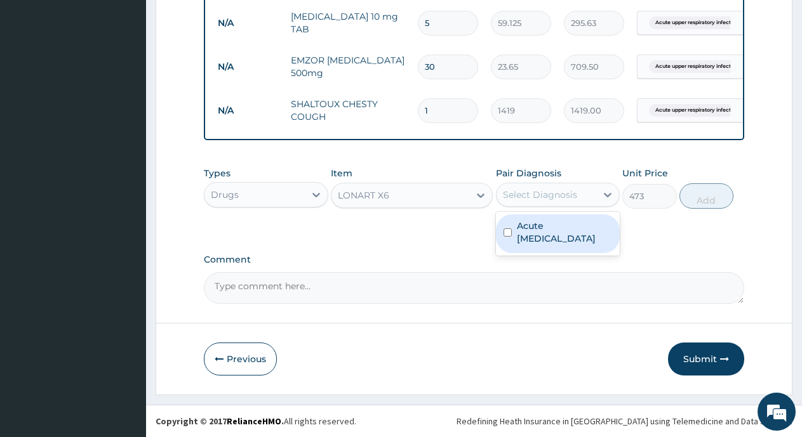
click at [517, 201] on div "Select Diagnosis" at bounding box center [540, 194] width 74 height 13
click at [529, 242] on label "Acute upper respiratory infection" at bounding box center [565, 232] width 96 height 25
checkbox input "true"
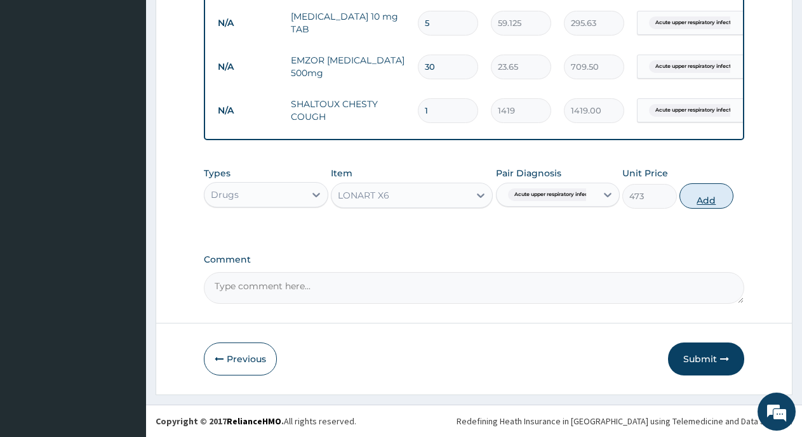
click at [709, 207] on button "Add" at bounding box center [706, 195] width 54 height 25
type input "0"
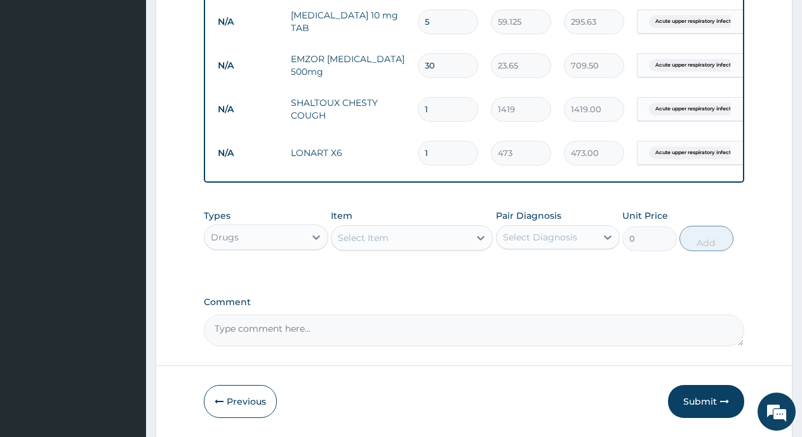
click at [433, 108] on input "1" at bounding box center [448, 109] width 60 height 25
click at [441, 150] on input "1" at bounding box center [448, 153] width 60 height 25
type input "0.00"
type input "6"
type input "2838.00"
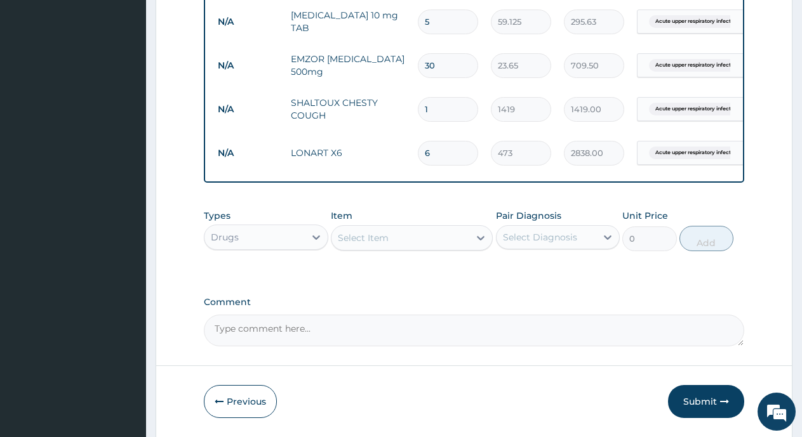
type input "0.00"
type input "1"
type input "473.00"
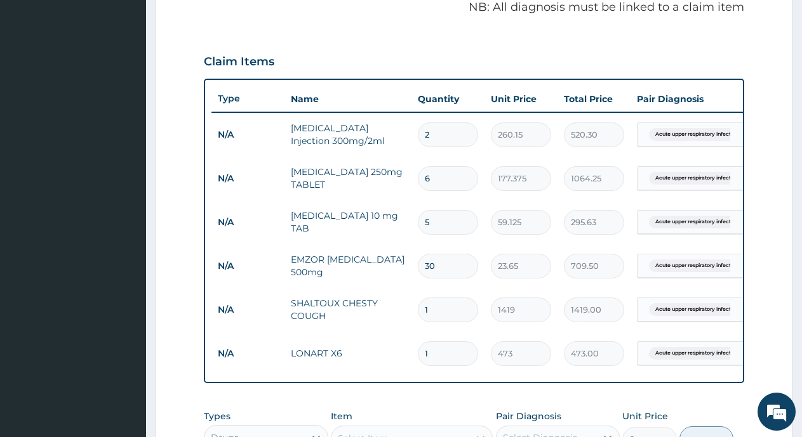
scroll to position [457, 0]
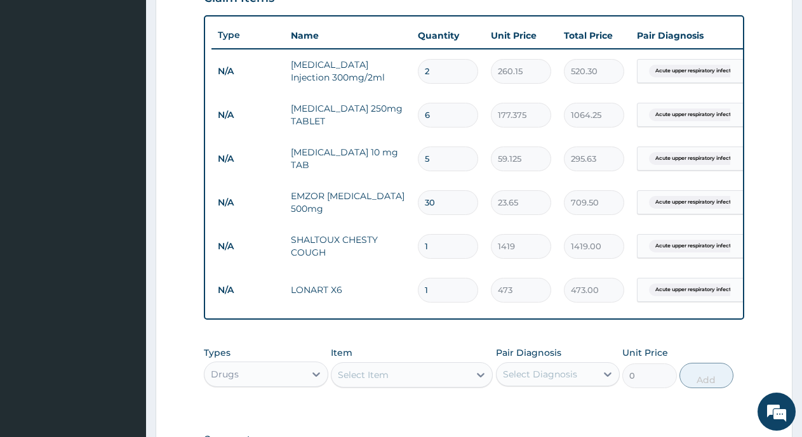
click at [373, 381] on div "Select Item" at bounding box center [363, 375] width 51 height 13
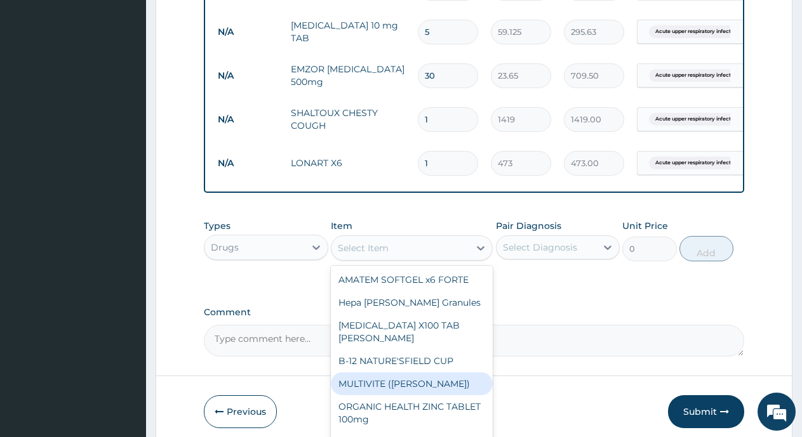
scroll to position [647, 0]
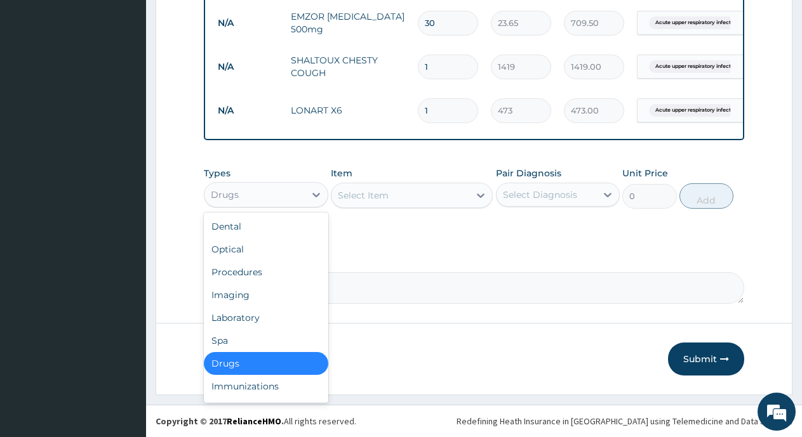
click at [238, 197] on div "Drugs" at bounding box center [225, 194] width 28 height 13
click at [243, 313] on div "Laboratory" at bounding box center [266, 318] width 124 height 23
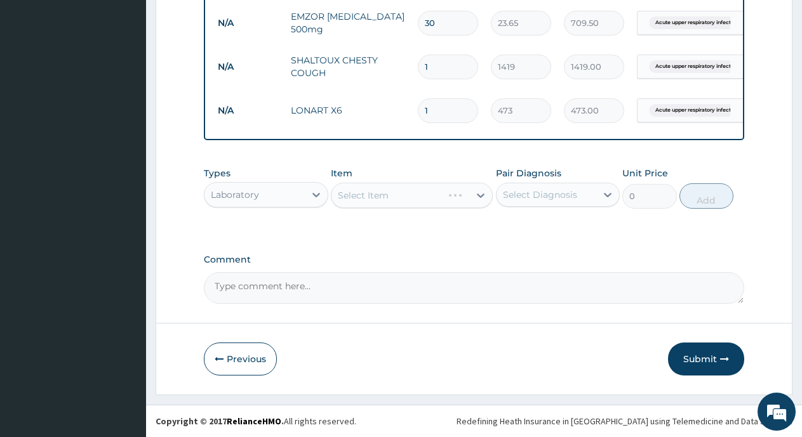
click at [369, 189] on div "Select Item" at bounding box center [412, 195] width 162 height 25
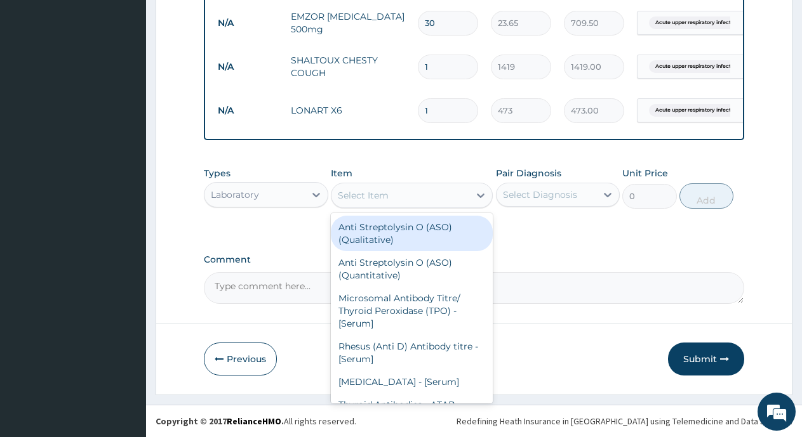
click at [369, 194] on div "Select Item" at bounding box center [363, 195] width 51 height 13
click at [365, 196] on div "Select Item" at bounding box center [363, 195] width 51 height 13
click at [365, 197] on div "Select Item" at bounding box center [363, 195] width 51 height 13
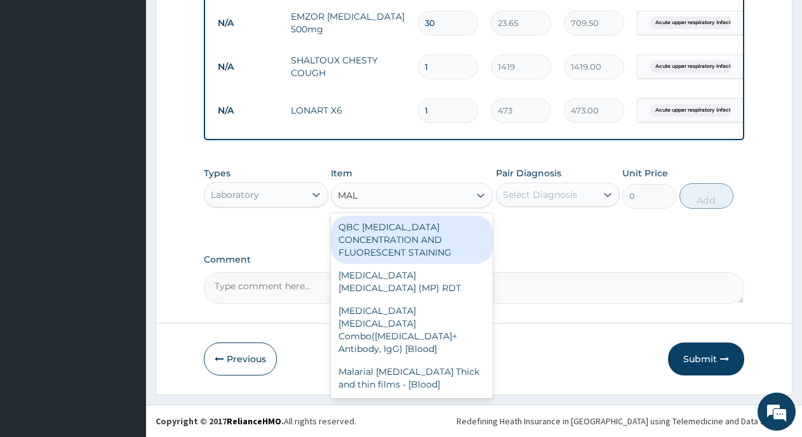
type input "MALA"
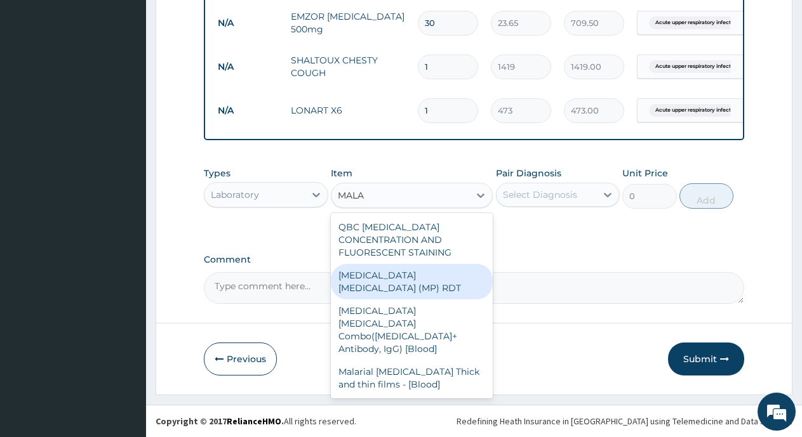
click at [419, 264] on div "MALARIA PARASITE (MP) RDT" at bounding box center [412, 282] width 162 height 36
type input "1612.5"
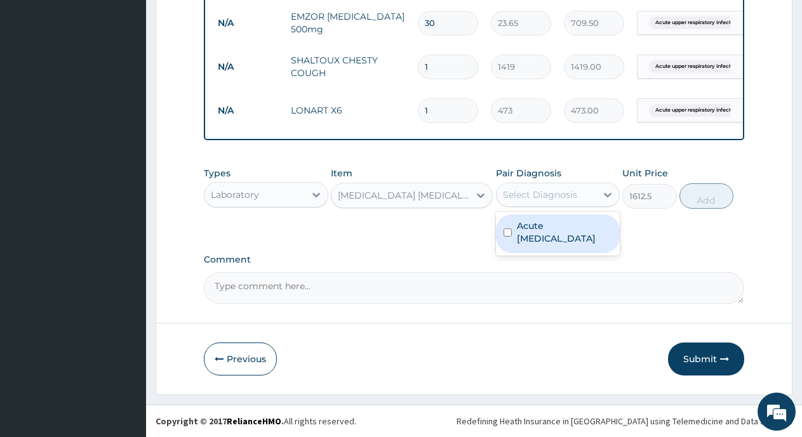
click at [556, 195] on div "Select Diagnosis" at bounding box center [540, 194] width 74 height 13
click at [569, 225] on label "Acute upper respiratory infection" at bounding box center [565, 232] width 96 height 25
checkbox input "true"
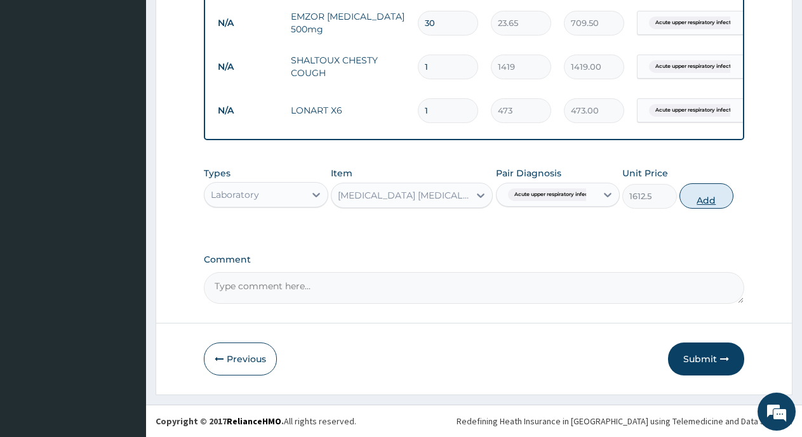
click at [698, 195] on button "Add" at bounding box center [706, 195] width 54 height 25
type input "0"
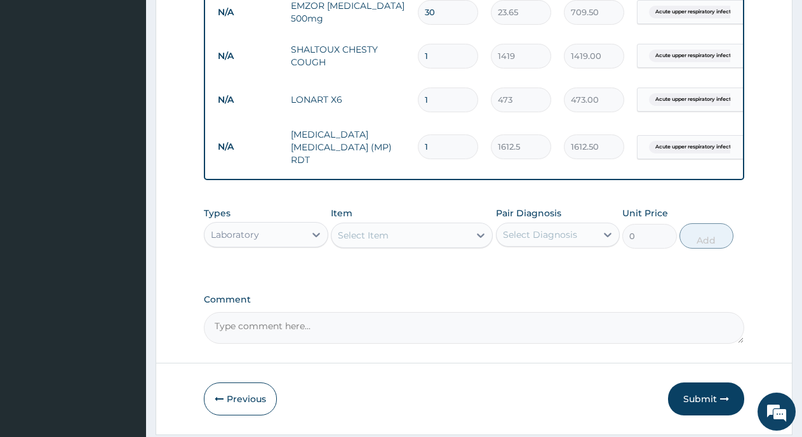
click at [242, 237] on div "Laboratory" at bounding box center [235, 234] width 48 height 13
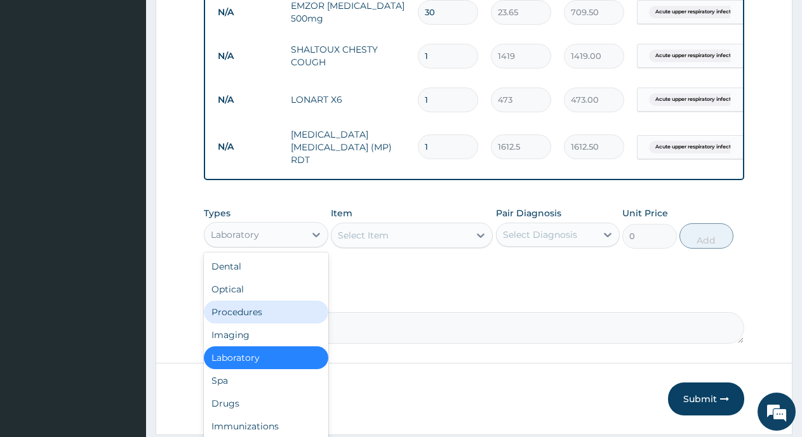
click at [256, 308] on div "Procedures" at bounding box center [266, 312] width 124 height 23
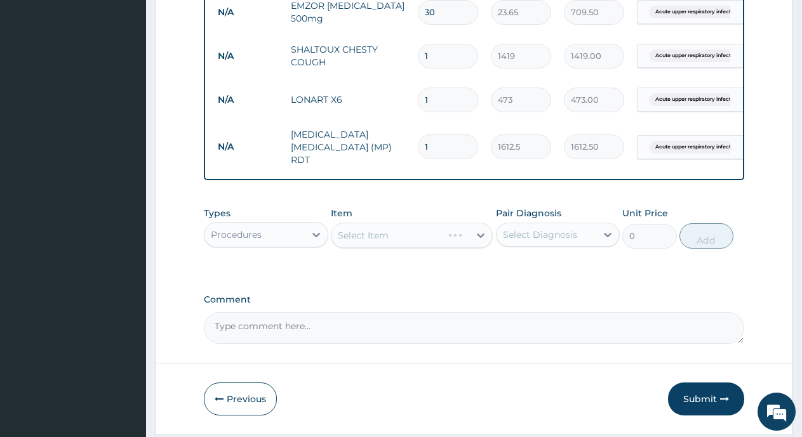
click at [402, 241] on div "Select Item" at bounding box center [412, 235] width 162 height 25
click at [402, 241] on div "Select Item" at bounding box center [400, 235] width 138 height 20
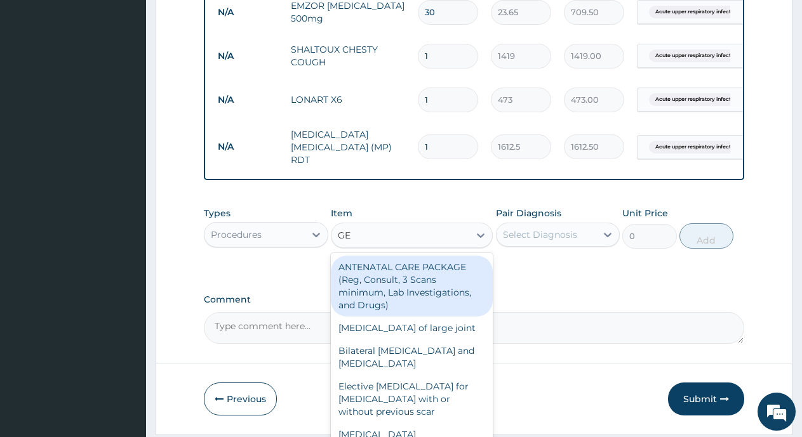
type input "GEN"
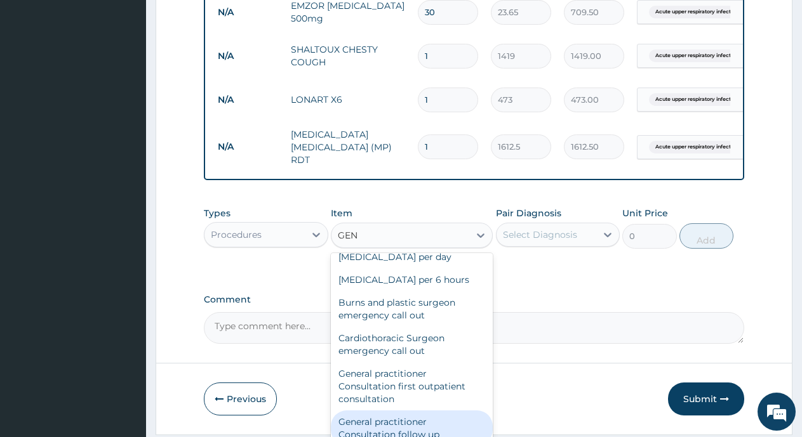
scroll to position [444, 0]
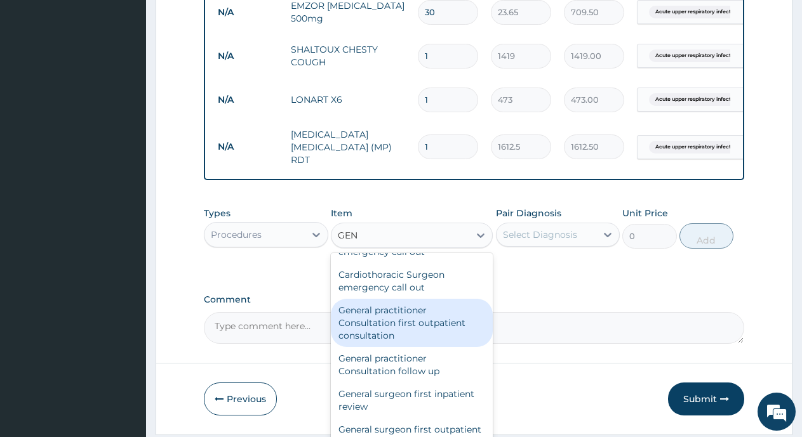
click at [381, 299] on div "General practitioner Consultation first outpatient consultation" at bounding box center [412, 323] width 162 height 48
type input "3547.5"
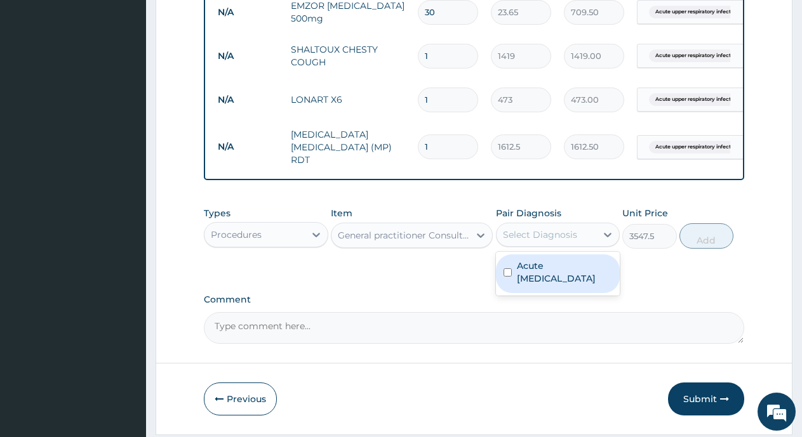
click at [552, 245] on div "Select Diagnosis" at bounding box center [546, 235] width 100 height 20
click at [558, 277] on label "Acute upper respiratory infection" at bounding box center [565, 272] width 96 height 25
checkbox input "true"
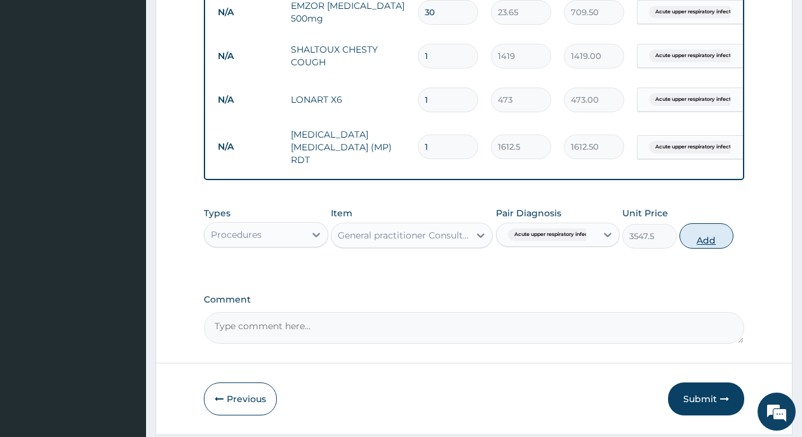
click at [703, 241] on button "Add" at bounding box center [706, 235] width 54 height 25
type input "0"
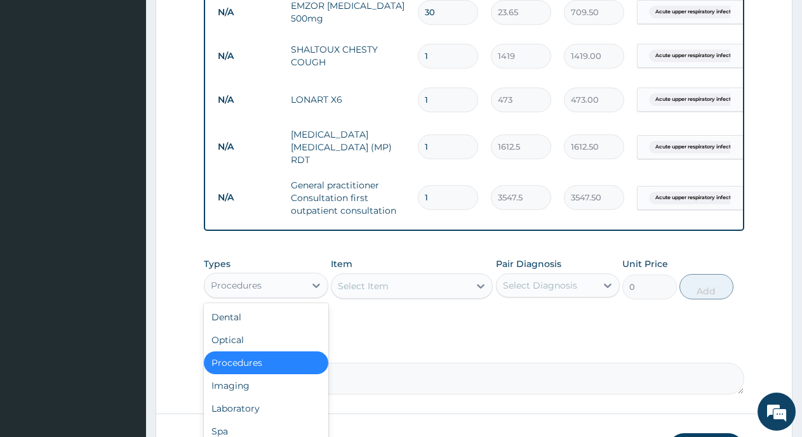
click at [254, 292] on div "Procedures" at bounding box center [236, 285] width 51 height 13
click at [406, 290] on div "Select Item" at bounding box center [400, 286] width 138 height 20
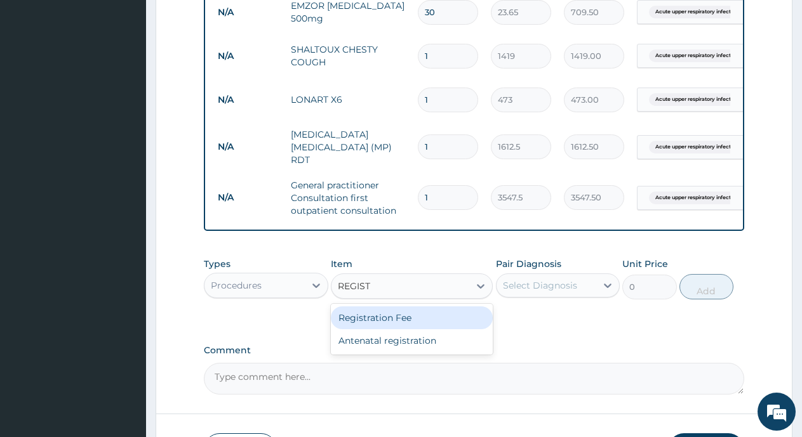
type input "REGISTR"
click at [402, 327] on div "Registration Fee" at bounding box center [412, 318] width 162 height 23
type input "2150"
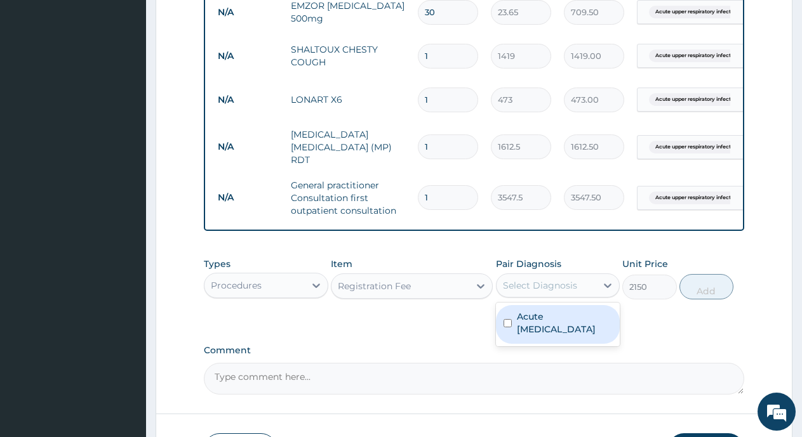
click at [527, 291] on div "Select Diagnosis" at bounding box center [540, 285] width 74 height 13
click at [533, 327] on label "Acute upper respiratory infection" at bounding box center [565, 322] width 96 height 25
checkbox input "true"
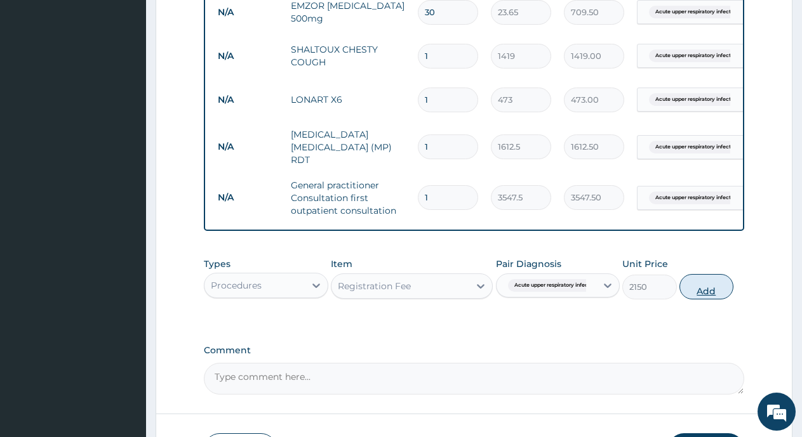
click at [696, 294] on button "Add" at bounding box center [706, 286] width 54 height 25
type input "0"
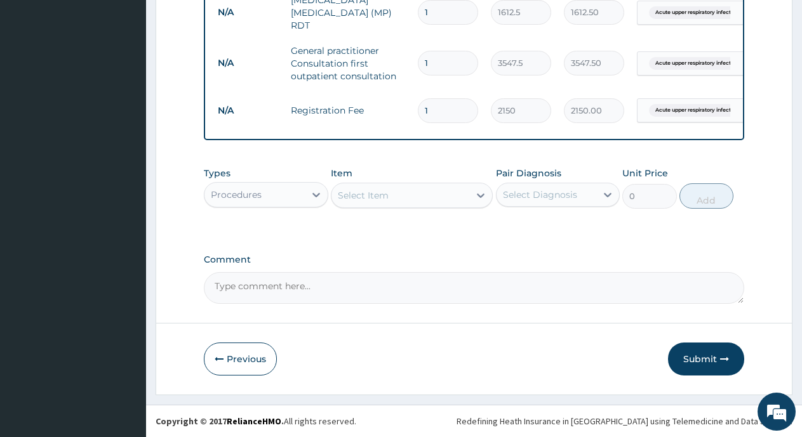
scroll to position [722, 0]
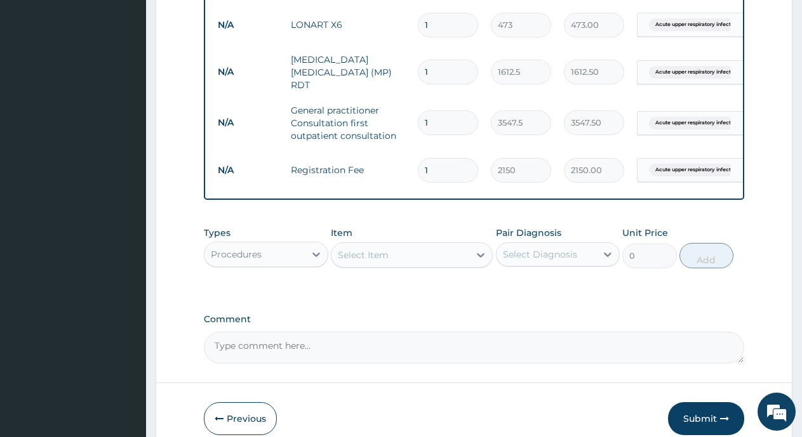
drag, startPoint x: 730, startPoint y: 421, endPoint x: 725, endPoint y: 411, distance: 10.5
click at [729, 416] on button "Submit" at bounding box center [706, 418] width 76 height 33
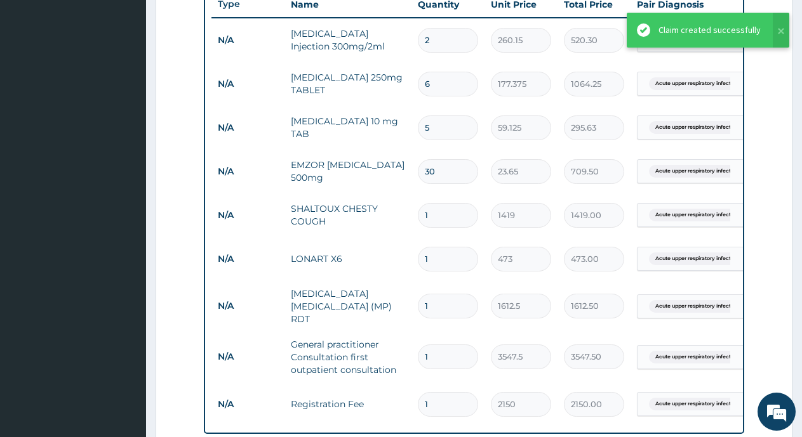
scroll to position [551, 0]
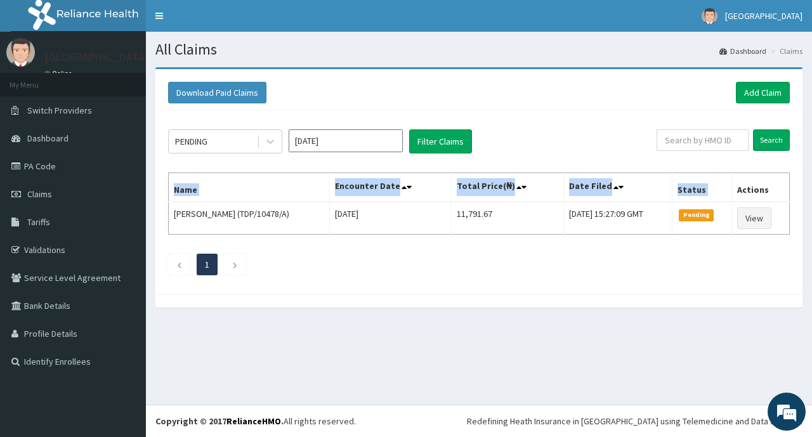
click at [742, 201] on table "Name Encounter Date Total Price(₦) Date Filed Status Actions Oyinkansola Amiola…" at bounding box center [479, 204] width 622 height 62
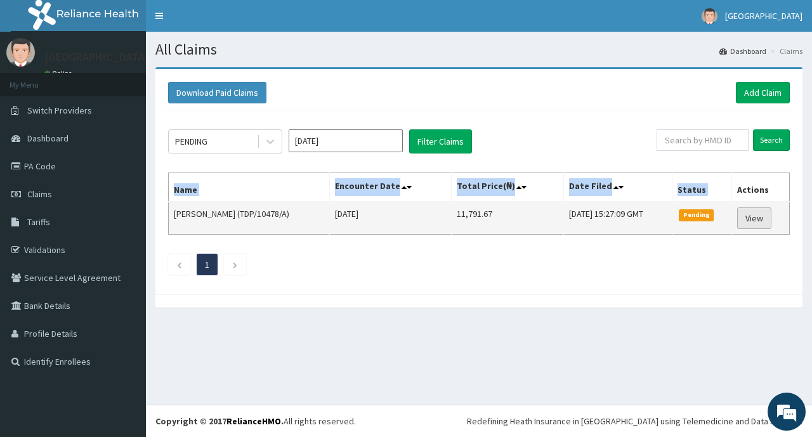
click at [757, 211] on link "View" at bounding box center [754, 219] width 34 height 22
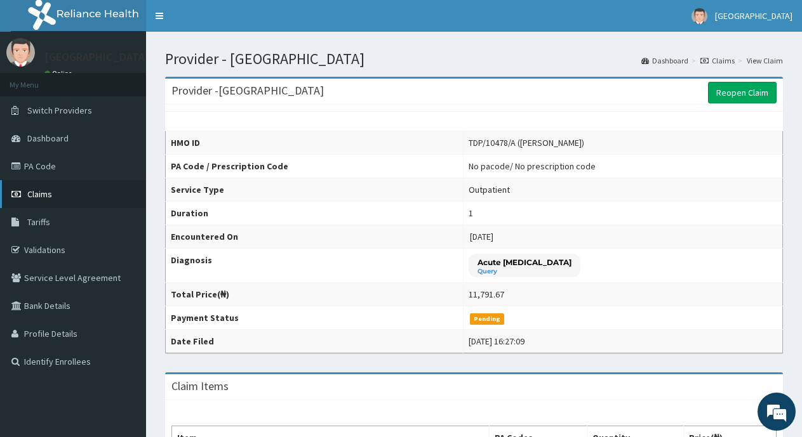
click at [55, 189] on link "Claims" at bounding box center [73, 194] width 146 height 28
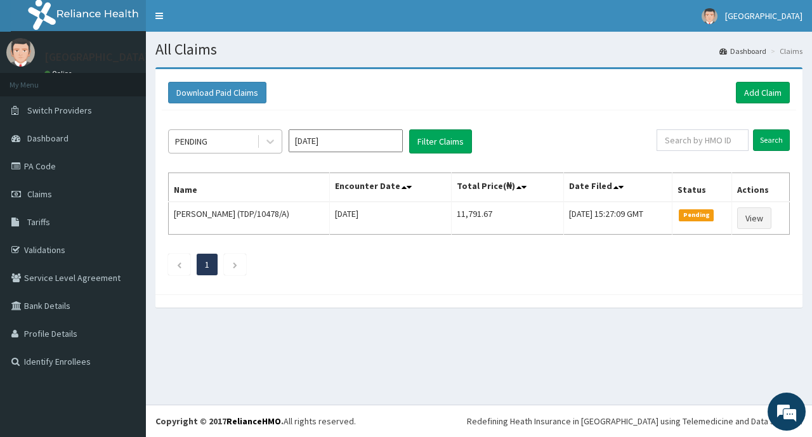
click at [242, 151] on div "PENDING" at bounding box center [213, 141] width 88 height 20
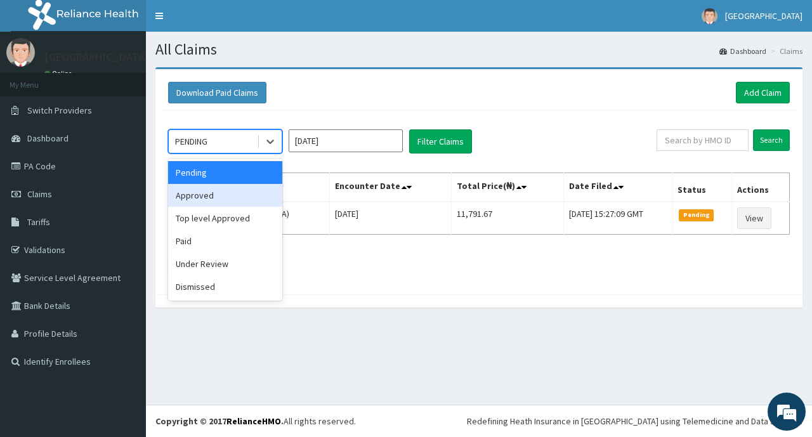
click at [221, 195] on div "Approved" at bounding box center [225, 195] width 114 height 23
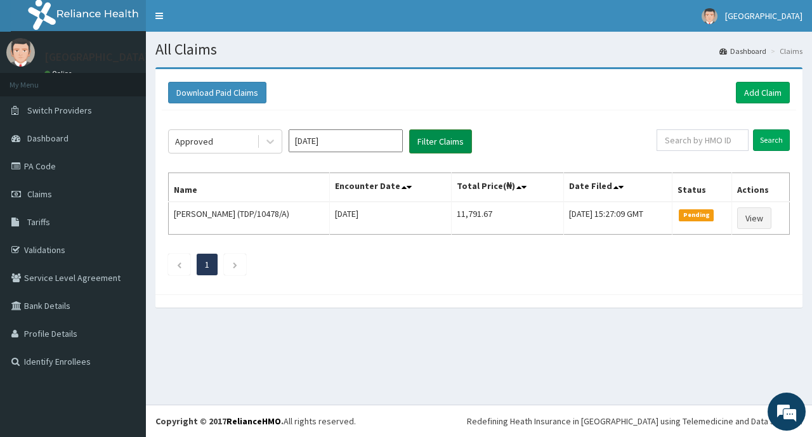
click at [425, 141] on button "Filter Claims" at bounding box center [440, 141] width 63 height 24
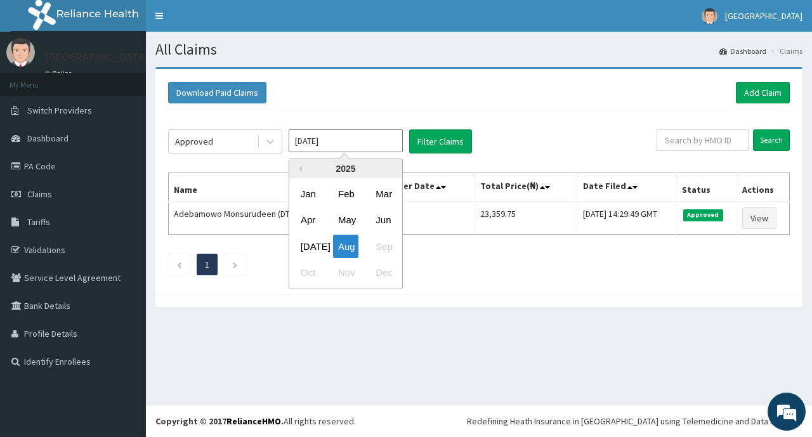
click at [324, 135] on input "Aug 2025" at bounding box center [346, 140] width 114 height 23
click at [308, 239] on div "Jul" at bounding box center [308, 246] width 25 height 23
type input "Jul 2025"
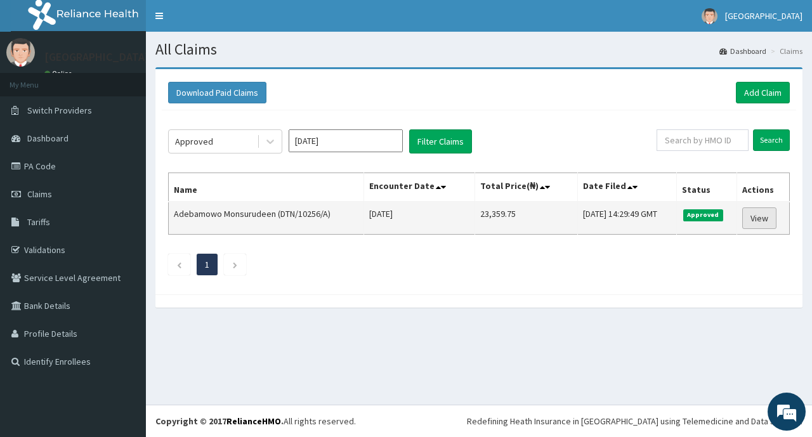
click at [761, 218] on link "View" at bounding box center [759, 219] width 34 height 22
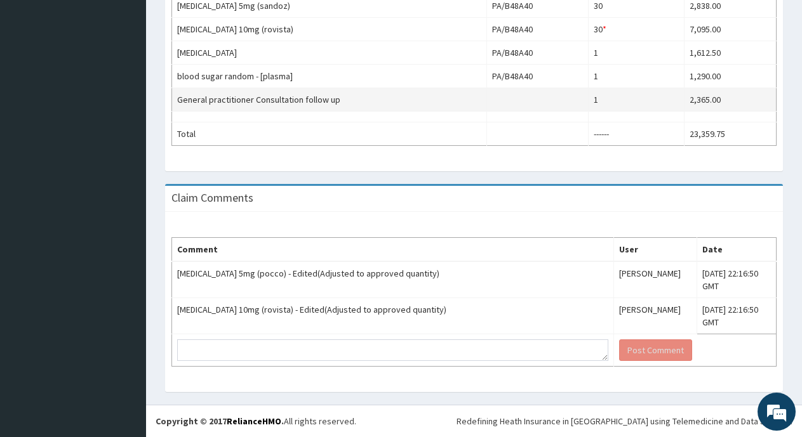
scroll to position [400, 0]
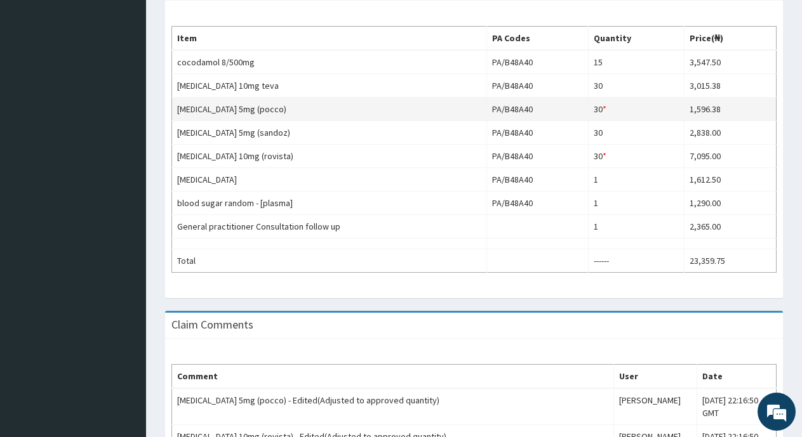
click at [588, 112] on td "PA/B48A40" at bounding box center [537, 109] width 102 height 23
click at [602, 111] on td "30 * Quantity has been changed" at bounding box center [636, 109] width 96 height 23
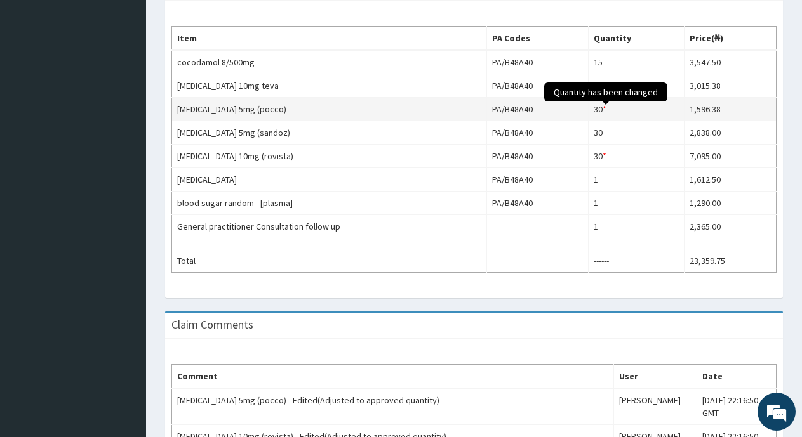
click at [609, 102] on span "Quantity has been changed" at bounding box center [605, 91] width 123 height 19
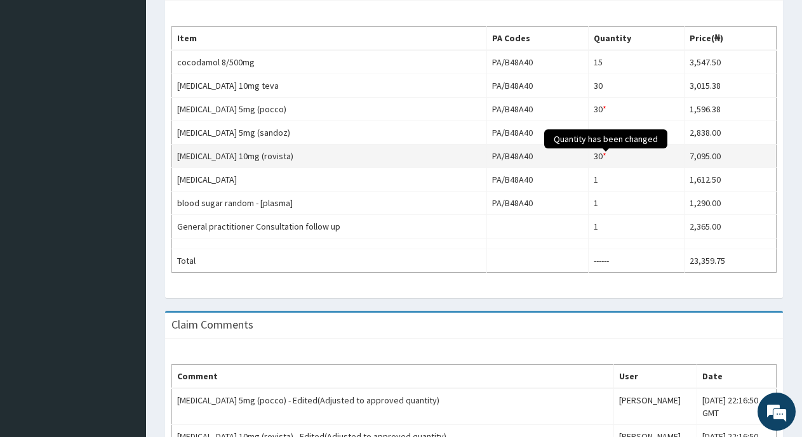
click at [609, 148] on span "Quantity has been changed" at bounding box center [605, 138] width 123 height 19
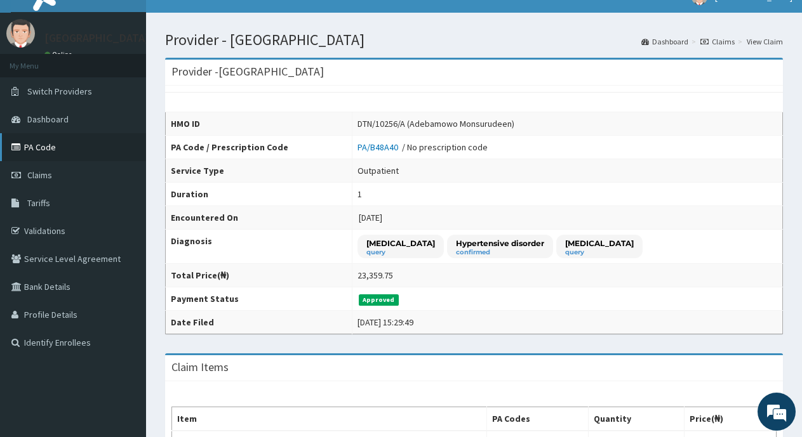
scroll to position [0, 0]
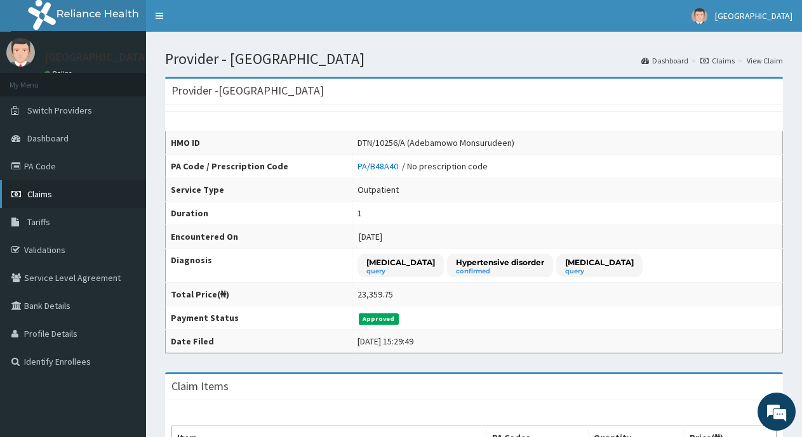
click at [39, 194] on span "Claims" at bounding box center [39, 193] width 25 height 11
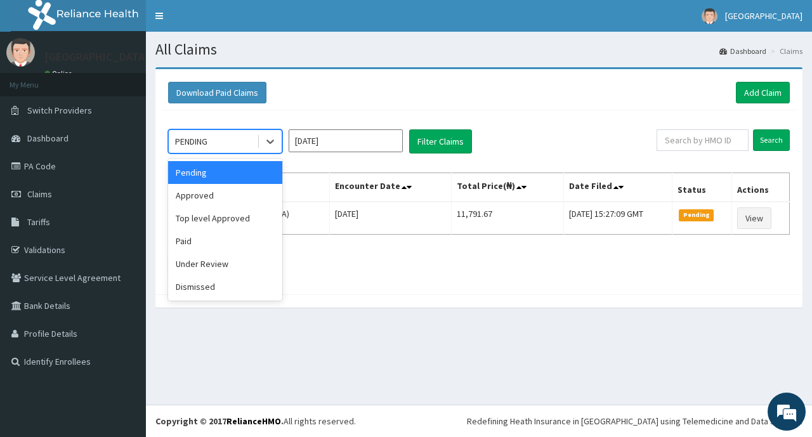
click at [235, 142] on div "PENDING" at bounding box center [213, 141] width 88 height 20
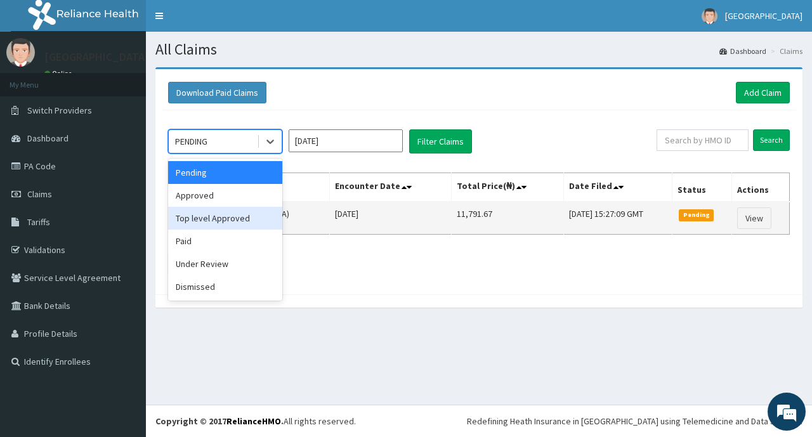
click at [227, 215] on div "Top level Approved" at bounding box center [225, 218] width 114 height 23
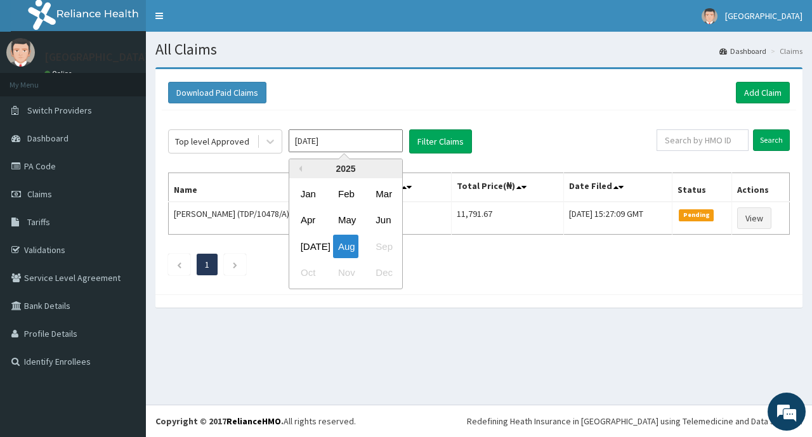
click at [352, 144] on input "[DATE]" at bounding box center [346, 140] width 114 height 23
click at [314, 239] on div "[DATE]" at bounding box center [308, 246] width 25 height 23
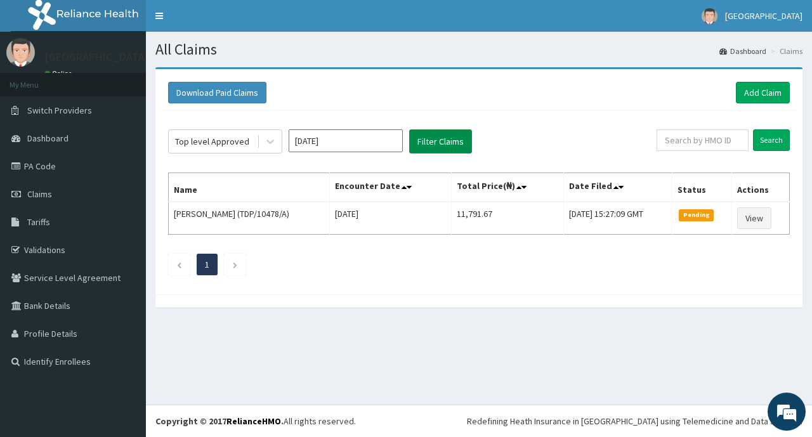
click at [462, 142] on button "Filter Claims" at bounding box center [440, 141] width 63 height 24
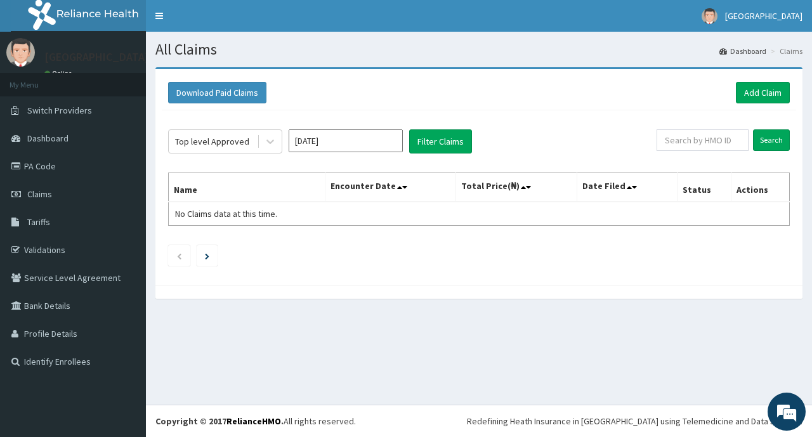
click at [370, 150] on input "[DATE]" at bounding box center [346, 140] width 114 height 23
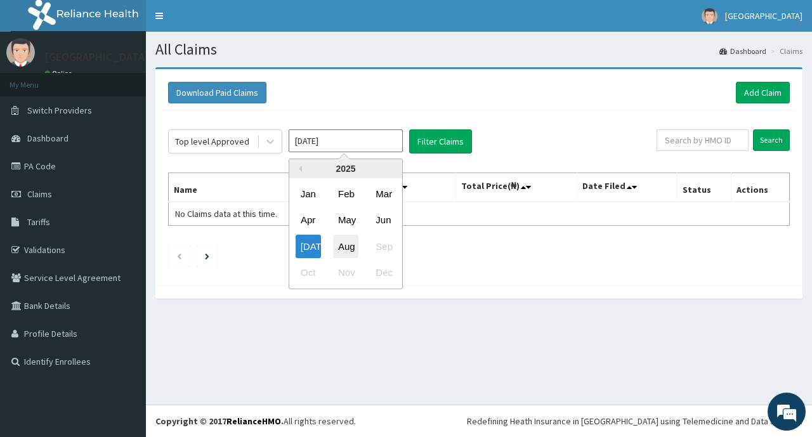
click at [351, 244] on div "Aug" at bounding box center [345, 246] width 25 height 23
type input "[DATE]"
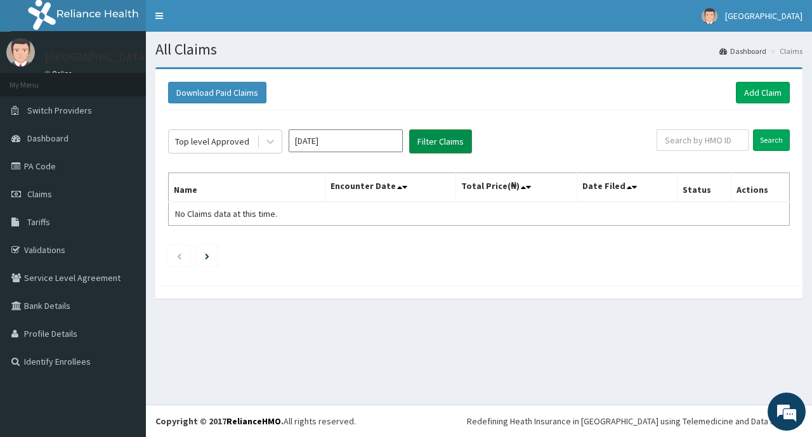
click at [465, 147] on button "Filter Claims" at bounding box center [440, 141] width 63 height 24
click at [449, 147] on button "Filter Claims" at bounding box center [440, 141] width 63 height 24
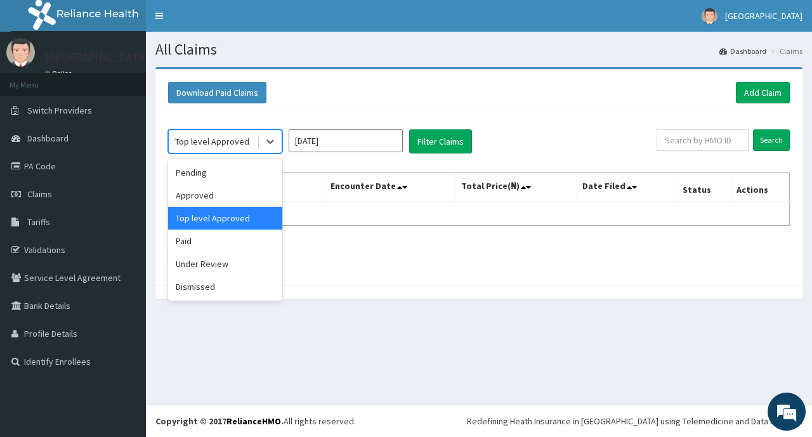
click at [226, 148] on div "Top level Approved" at bounding box center [213, 141] width 88 height 20
click at [209, 194] on div "Approved" at bounding box center [225, 195] width 114 height 23
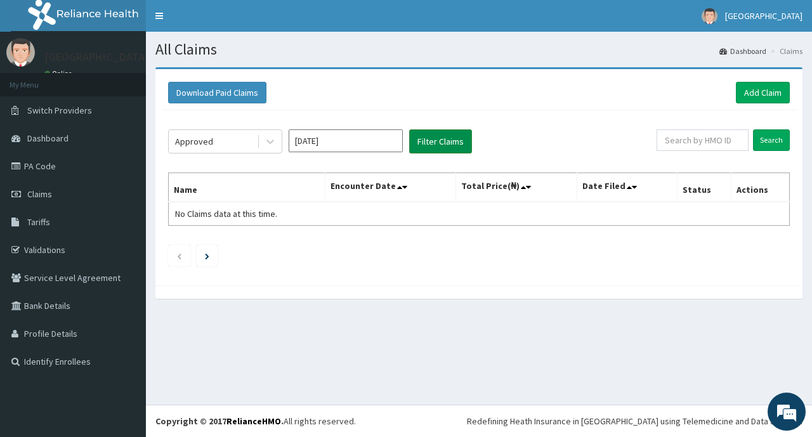
click at [434, 150] on button "Filter Claims" at bounding box center [440, 141] width 63 height 24
